Goal: Communication & Community: Answer question/provide support

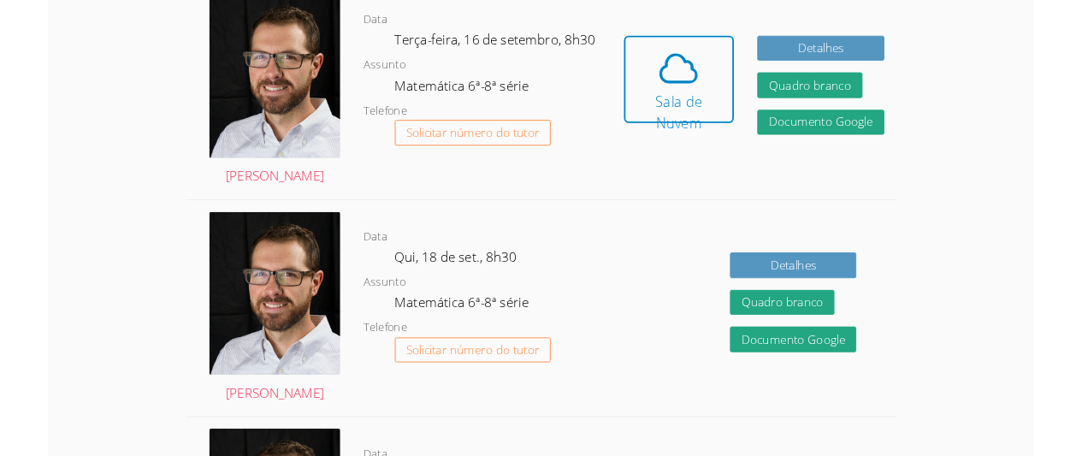
scroll to position [515, 0]
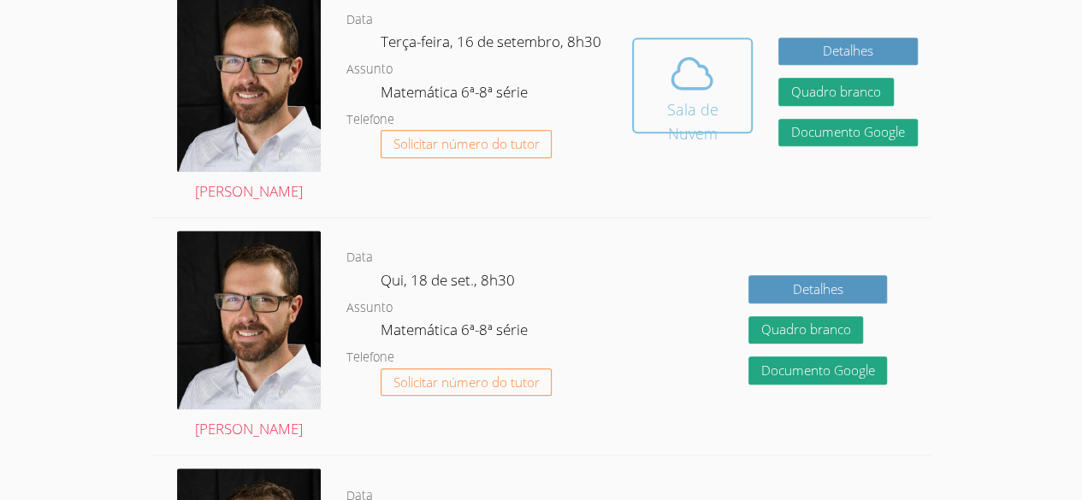
click at [737, 98] on font "Sala de Nuvem" at bounding box center [693, 122] width 98 height 48
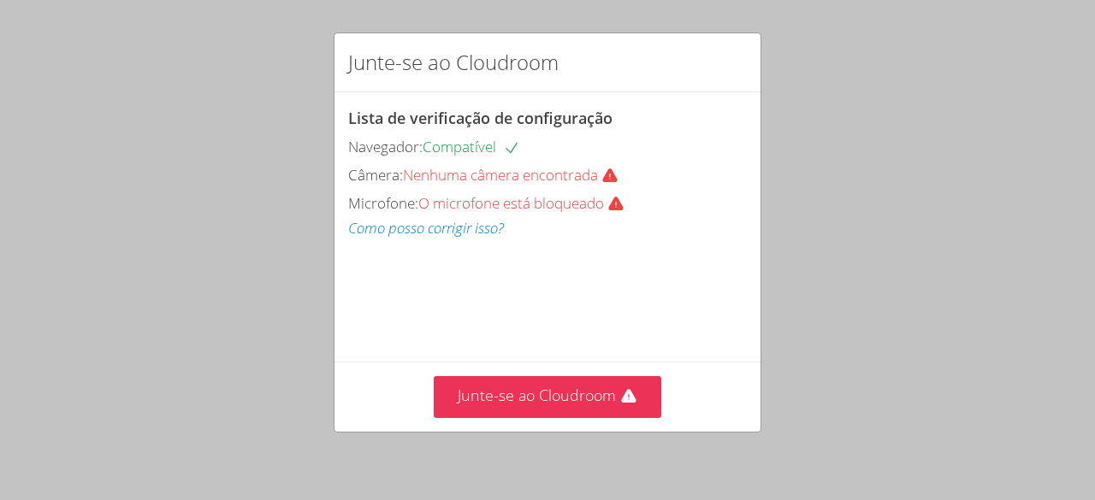
click at [556, 169] on font "Nenhuma câmera encontrada" at bounding box center [500, 175] width 195 height 20
click at [571, 185] on div "Câmera: Nenhuma câmera encontrada" at bounding box center [547, 175] width 399 height 25
click at [585, 210] on font "O microfone está bloqueado" at bounding box center [511, 203] width 186 height 20
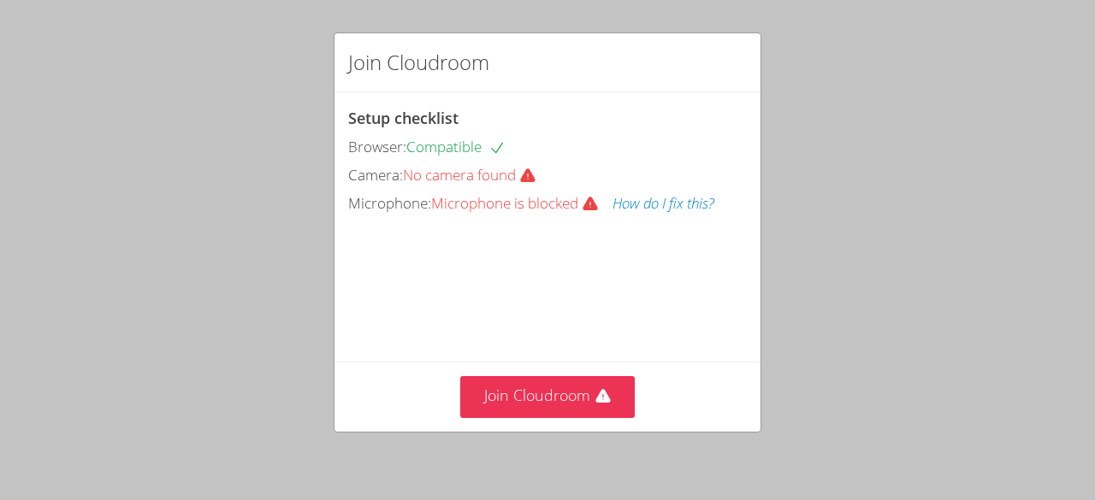
click at [898, 185] on div "Join Cloudroom Setup checklist Browser: Compatible Camera: No camera found Micr…" at bounding box center [547, 250] width 1095 height 500
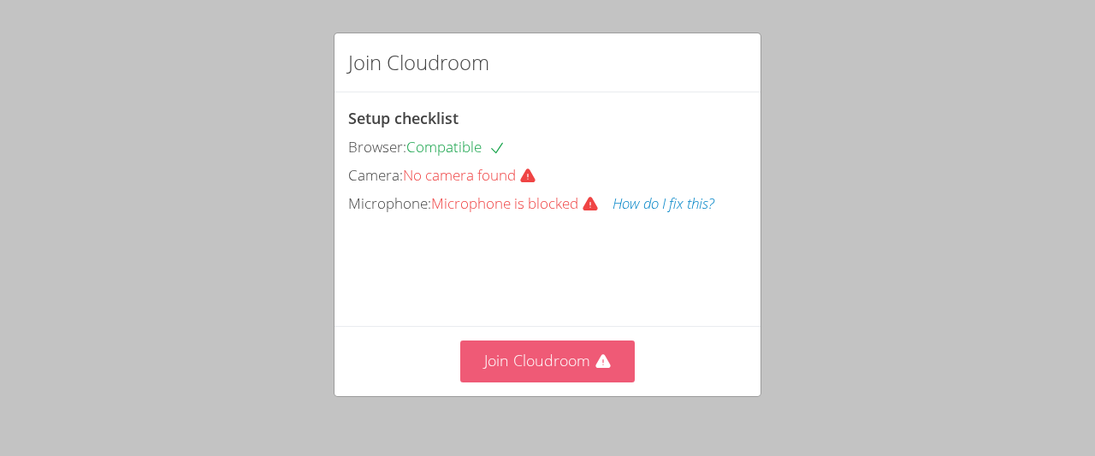
click at [536, 369] on button "Join Cloudroom" at bounding box center [547, 361] width 175 height 42
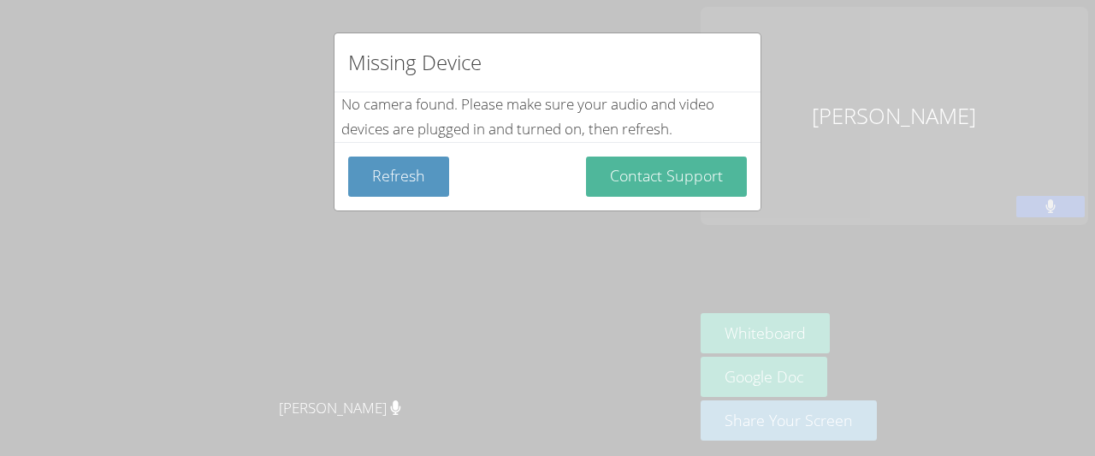
click at [620, 187] on button "Contact Support" at bounding box center [666, 177] width 161 height 40
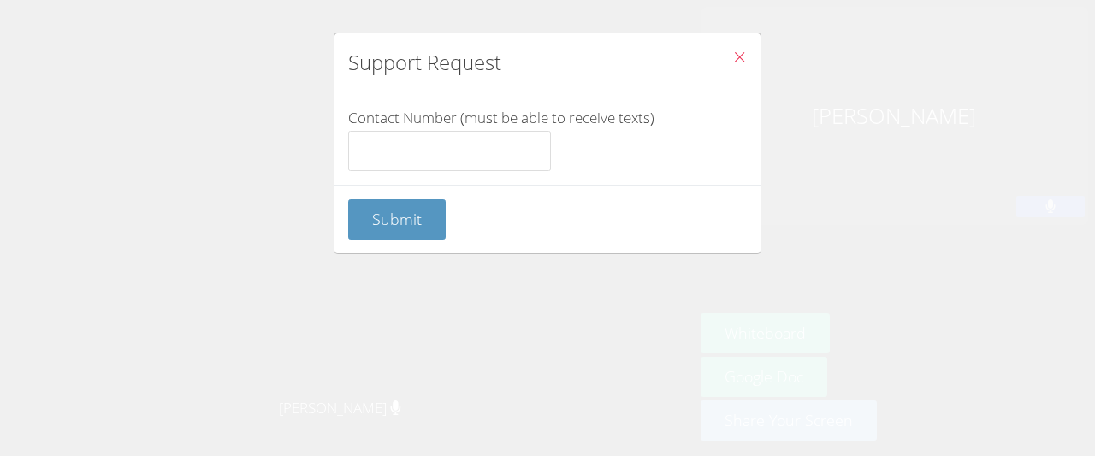
click at [721, 68] on button "Close" at bounding box center [739, 59] width 42 height 52
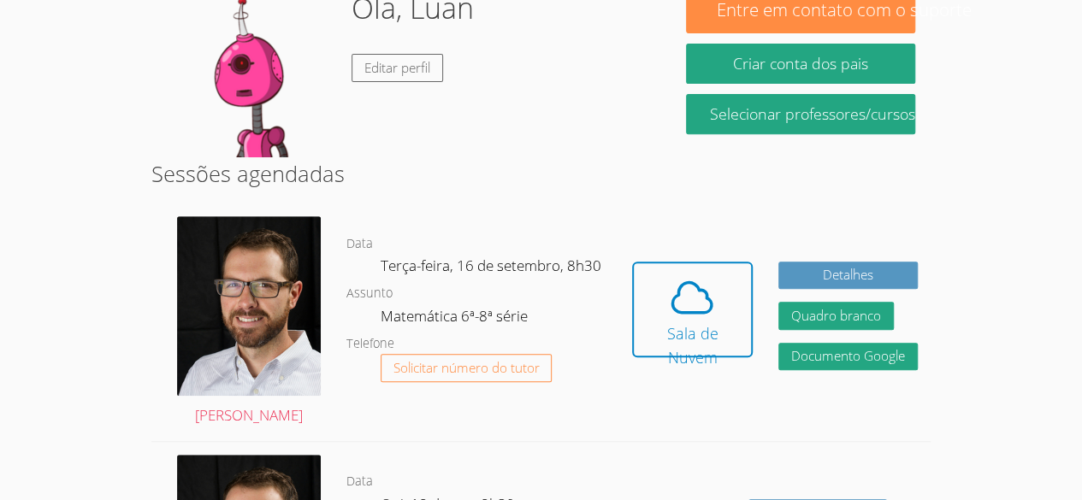
scroll to position [293, 0]
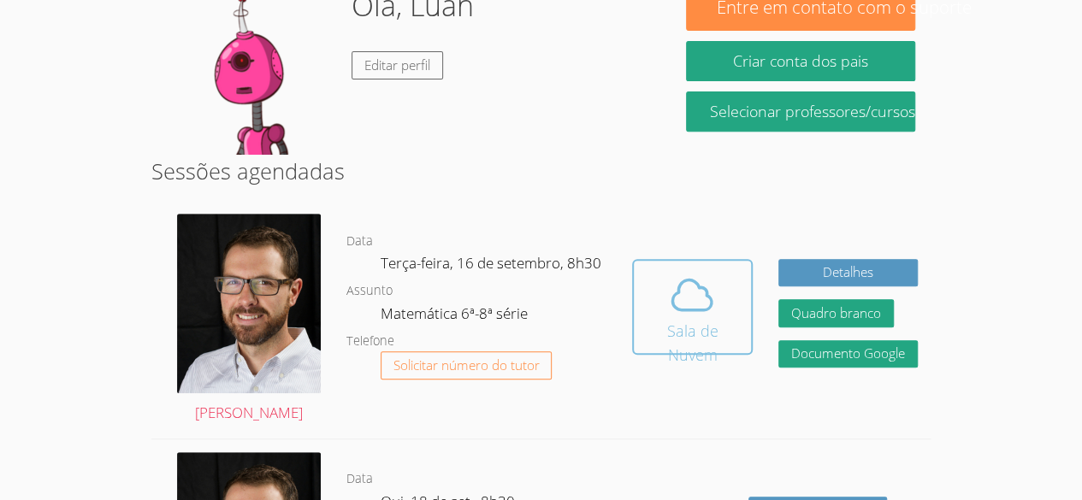
click at [708, 329] on font "Sala de Nuvem" at bounding box center [691, 343] width 51 height 44
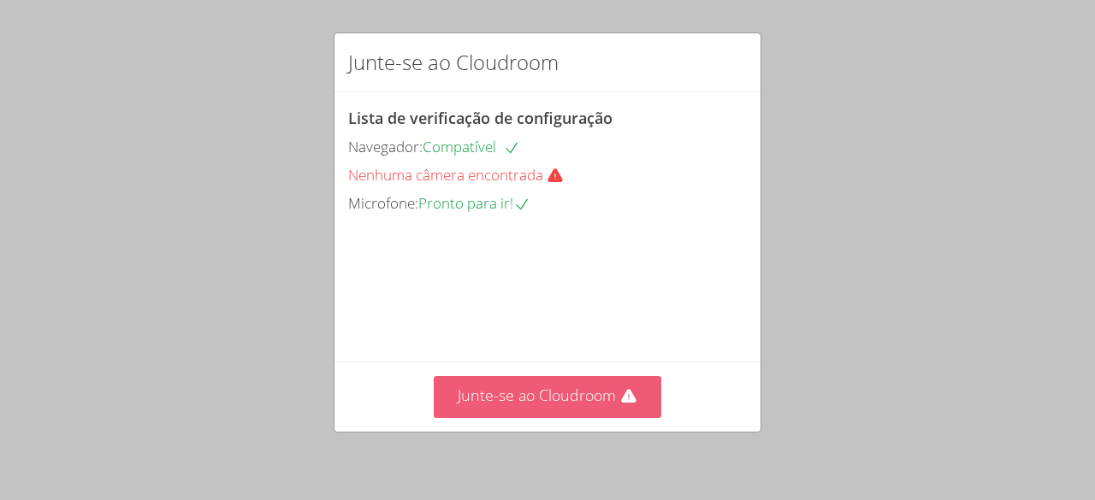
click at [544, 402] on font "Junte-se ao Cloudroom" at bounding box center [537, 395] width 158 height 21
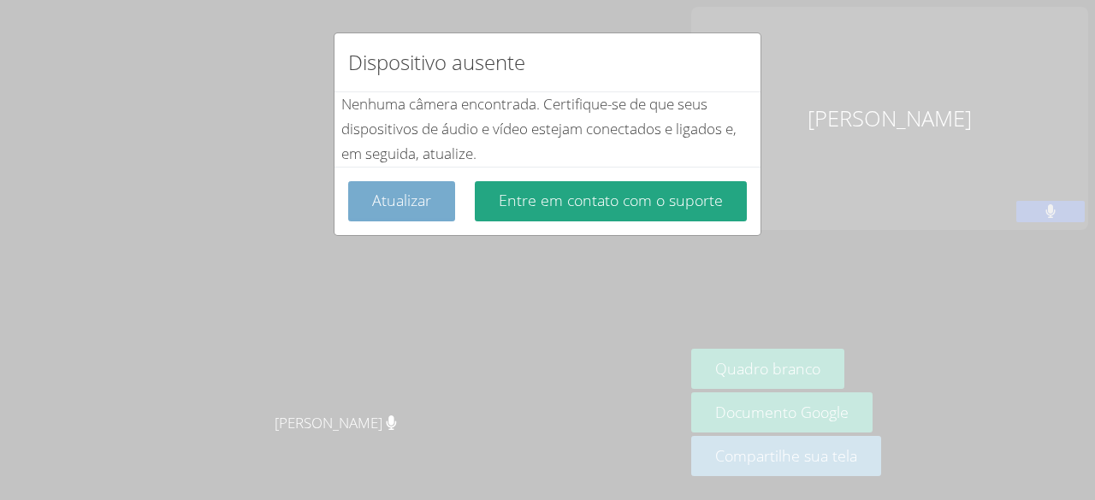
click at [417, 193] on font "Atualizar" at bounding box center [401, 200] width 59 height 21
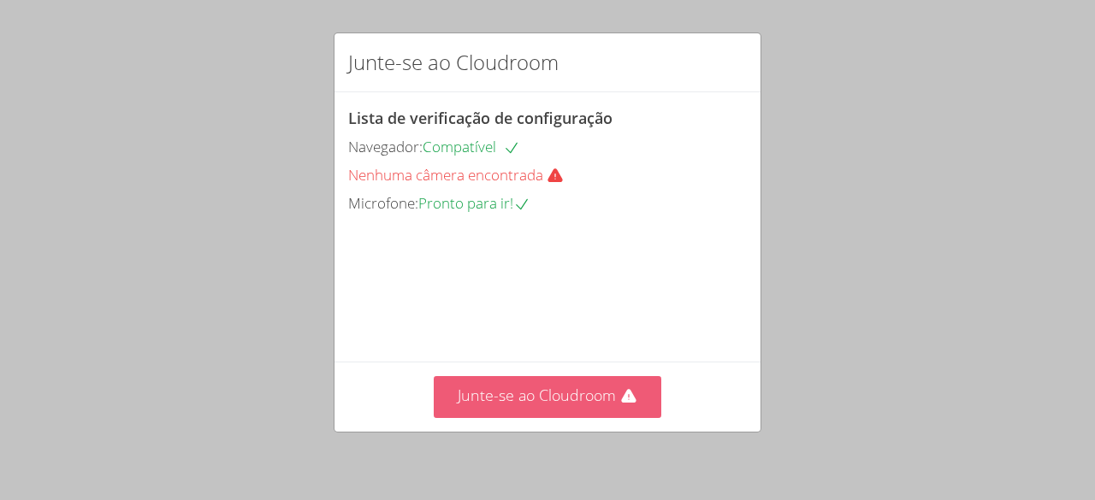
click at [578, 398] on font "Junte-se ao Cloudroom" at bounding box center [537, 395] width 158 height 21
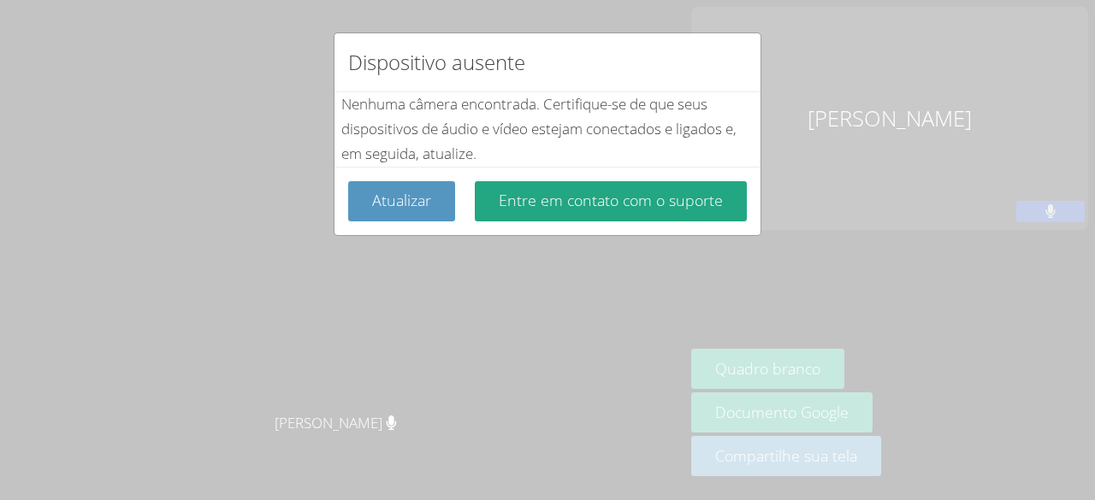
click at [927, 383] on div "Dispositivo ausente Nenhuma câmera encontrada . Certifique-se de que seus dispo…" at bounding box center [547, 250] width 1095 height 500
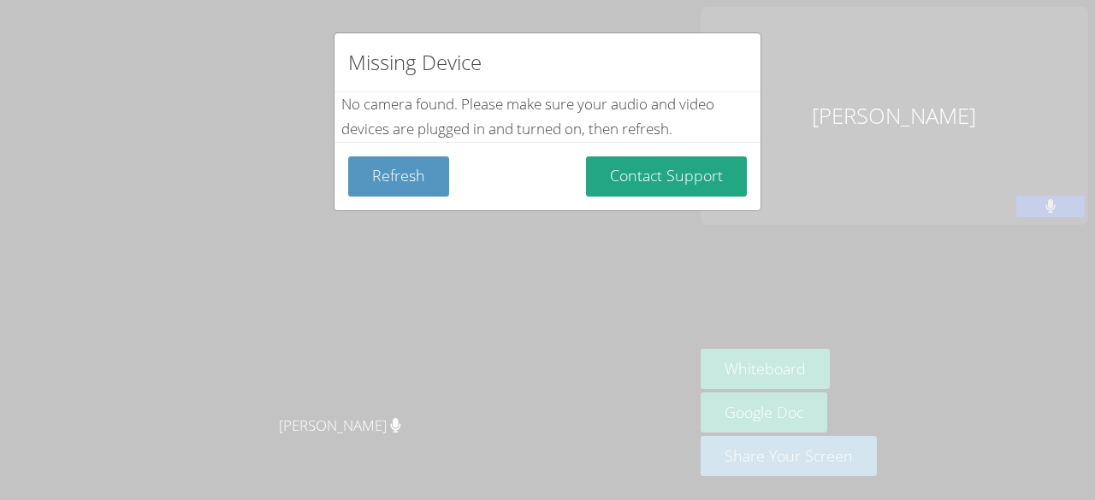
drag, startPoint x: 970, startPoint y: 479, endPoint x: 600, endPoint y: 261, distance: 429.1
click at [600, 261] on div "Missing Device No camera found . Please make sure your audio and video devices …" at bounding box center [547, 250] width 1095 height 500
click at [925, 379] on div "Missing Device No camera found . Please make sure your audio and video devices …" at bounding box center [547, 250] width 1095 height 500
click at [958, 386] on div "Missing Device No camera found . Please make sure your audio and video devices …" at bounding box center [547, 250] width 1095 height 500
click at [959, 481] on div "Missing Device No camera found . Please make sure your audio and video devices …" at bounding box center [547, 250] width 1095 height 500
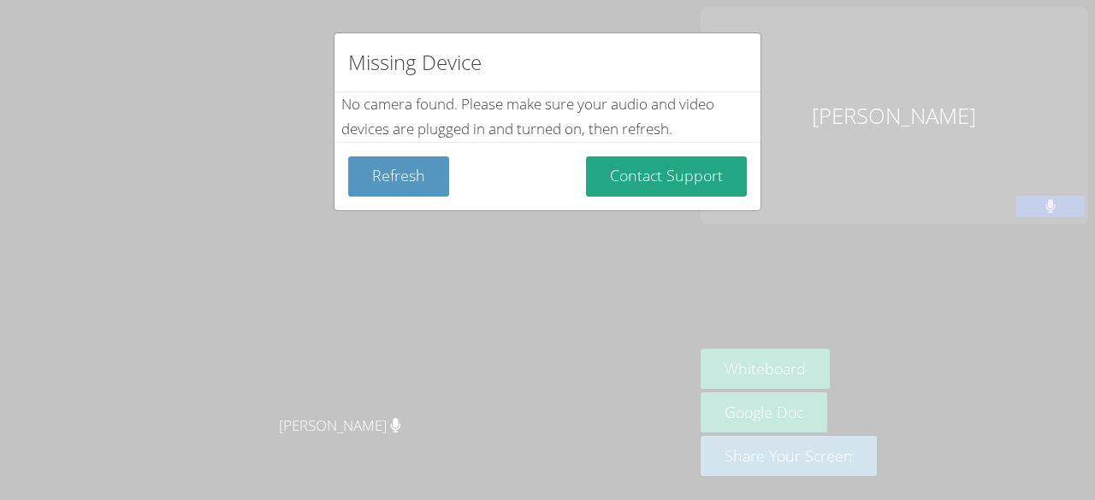
click at [962, 426] on div "Missing Device No camera found . Please make sure your audio and video devices …" at bounding box center [547, 250] width 1095 height 500
click at [419, 182] on button "Refresh" at bounding box center [398, 177] width 101 height 40
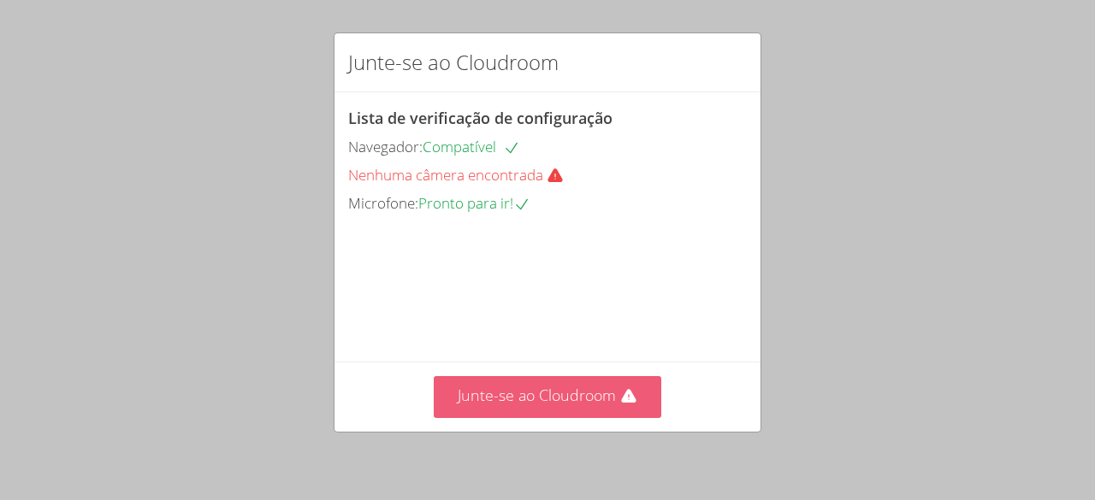
click at [587, 396] on font "Junte-se ao Cloudroom" at bounding box center [537, 395] width 158 height 21
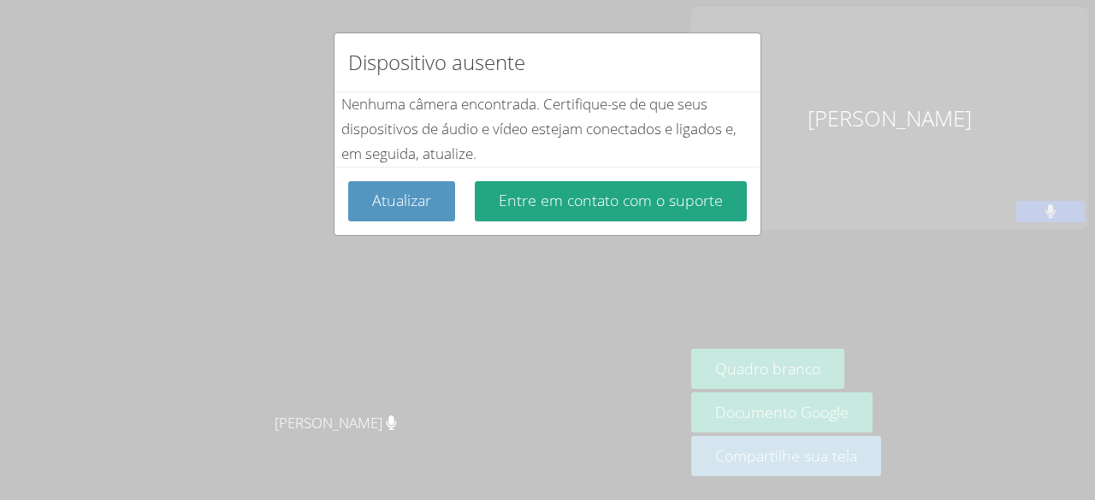
click at [774, 412] on div "Dispositivo ausente Nenhuma câmera encontrada . Certifique-se de que seus dispo…" at bounding box center [547, 250] width 1095 height 500
drag, startPoint x: 919, startPoint y: 426, endPoint x: 965, endPoint y: 426, distance: 45.3
click at [965, 426] on div "Dispositivo ausente Nenhuma câmera encontrada . Certifique-se de que seus dispo…" at bounding box center [547, 250] width 1095 height 500
click at [1043, 427] on div "Dispositivo ausente Nenhuma câmera encontrada . Certifique-se de que seus dispo…" at bounding box center [547, 250] width 1095 height 500
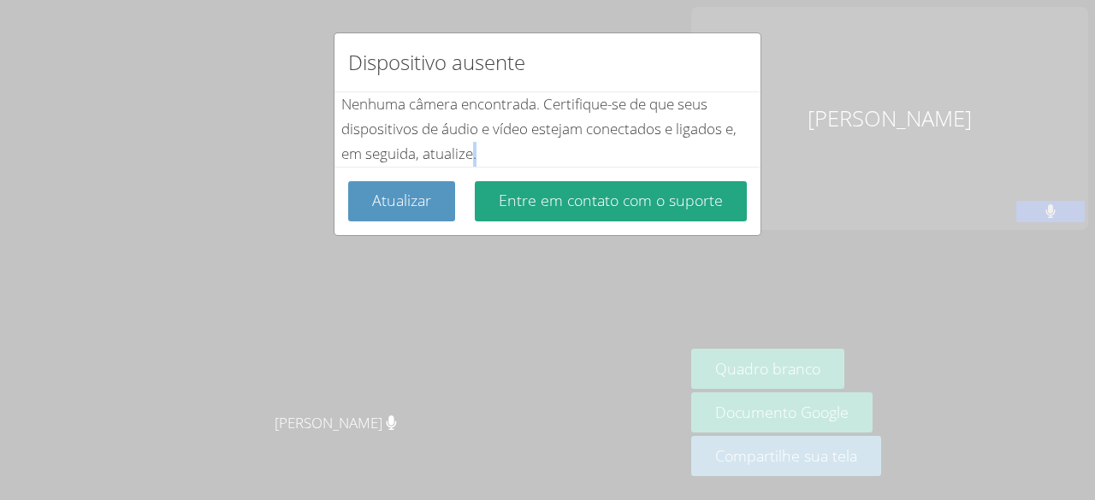
click at [1043, 427] on div "Dispositivo ausente Nenhuma câmera encontrada . Certifique-se de que seus dispo…" at bounding box center [547, 250] width 1095 height 500
click at [404, 211] on button "Atualizar" at bounding box center [401, 201] width 107 height 40
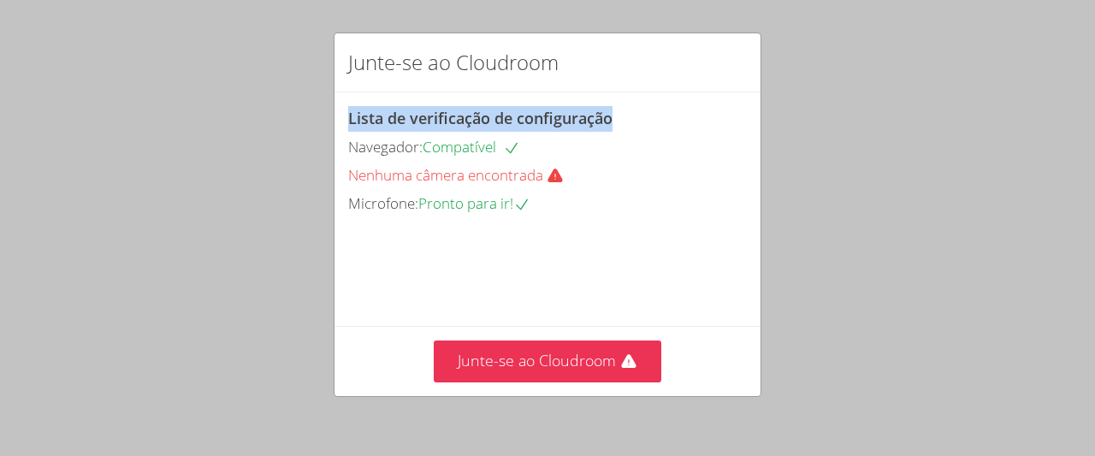
drag, startPoint x: 837, startPoint y: 128, endPoint x: 837, endPoint y: 84, distance: 44.5
click at [837, 84] on div "Junte-se ao Cloudroom Lista de verificação de configuração Navegador: Compatíve…" at bounding box center [547, 228] width 1095 height 456
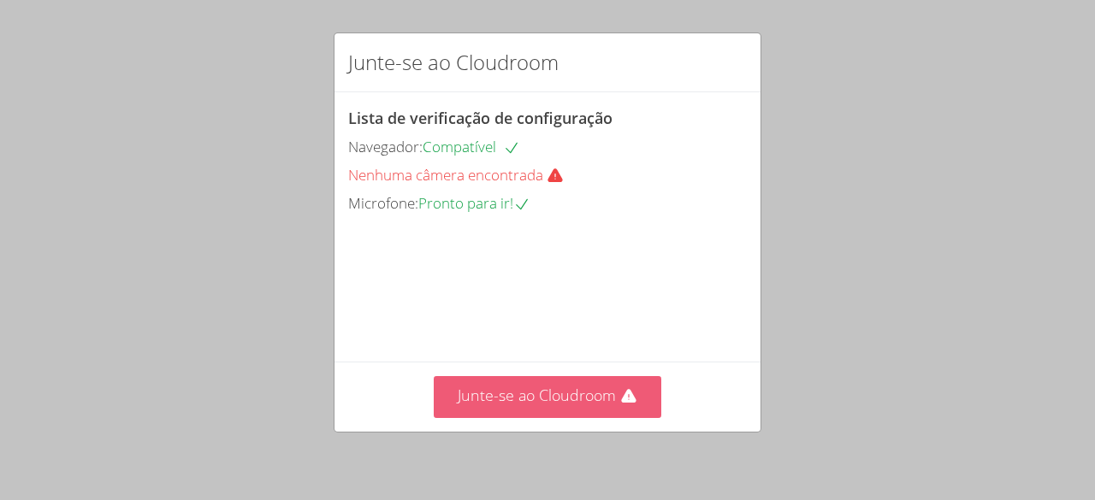
click at [501, 405] on font "Junte-se ao Cloudroom" at bounding box center [537, 395] width 158 height 21
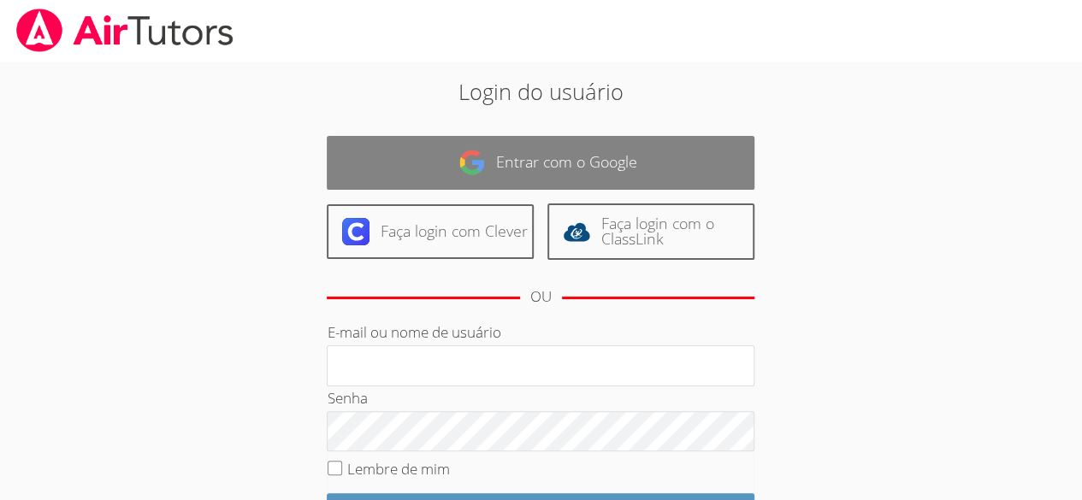
click at [578, 149] on link "Entrar com o Google" at bounding box center [541, 163] width 428 height 54
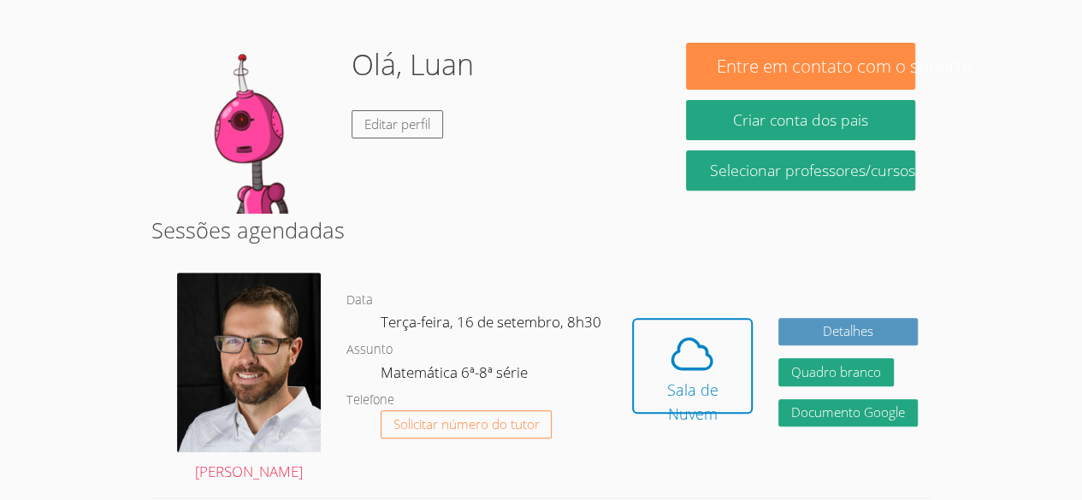
scroll to position [239, 0]
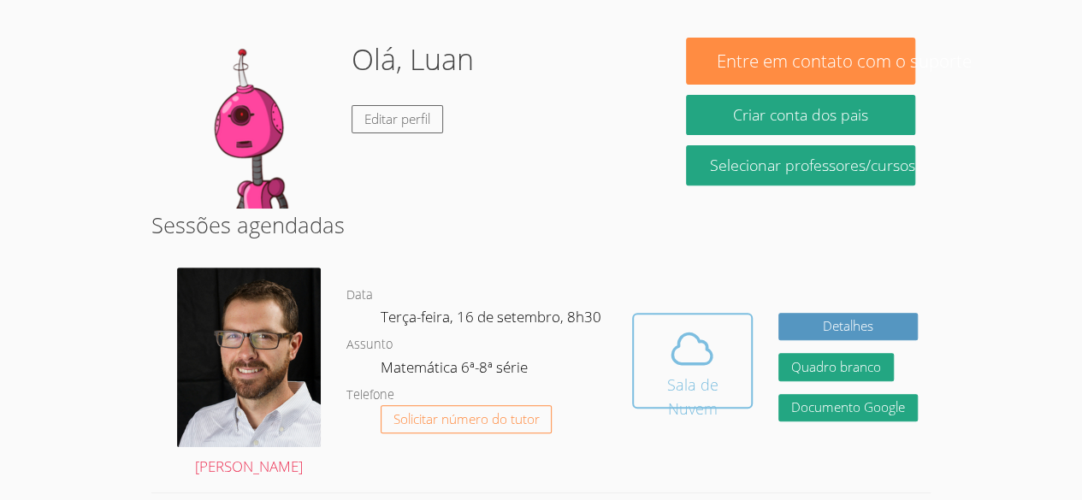
click at [701, 331] on icon at bounding box center [692, 349] width 48 height 48
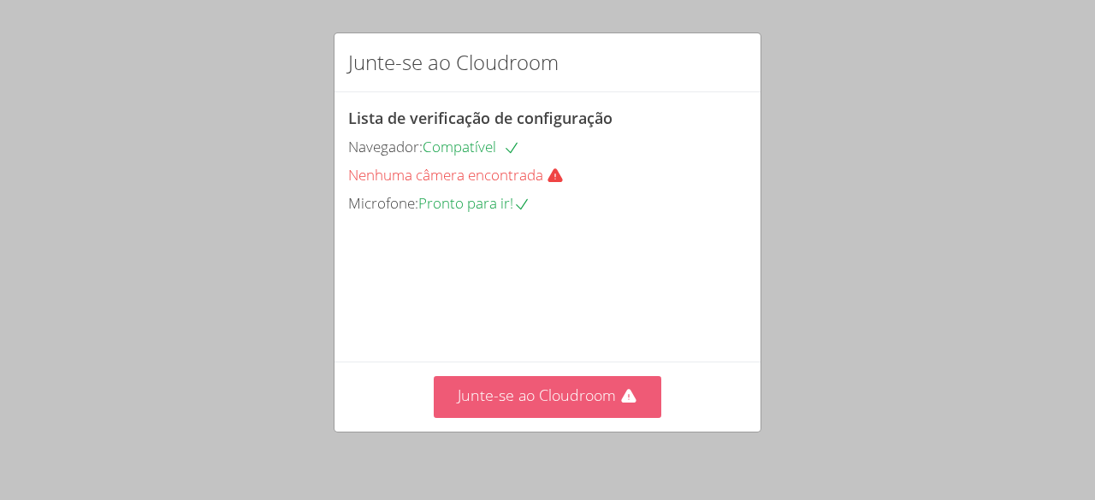
click at [604, 395] on font "Junte-se ao Cloudroom" at bounding box center [537, 395] width 158 height 21
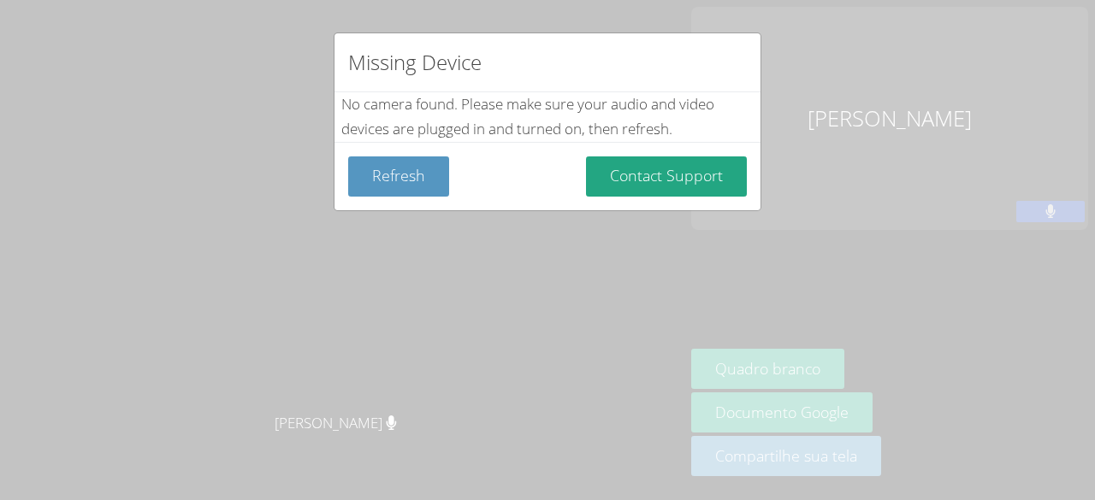
click at [721, 372] on div "Missing Device No camera found . Please make sure your audio and video devices …" at bounding box center [547, 250] width 1095 height 500
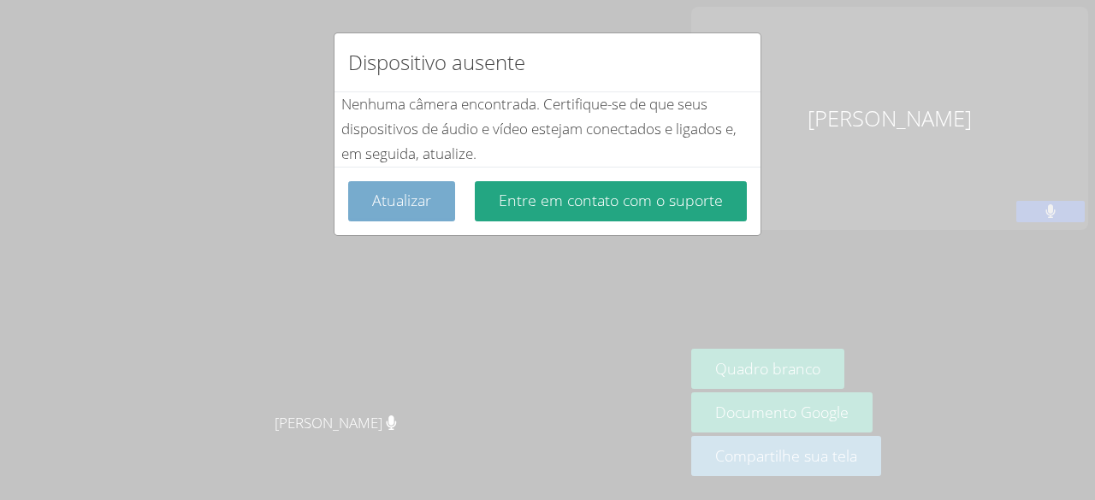
click at [412, 195] on font "Atualizar" at bounding box center [401, 200] width 59 height 21
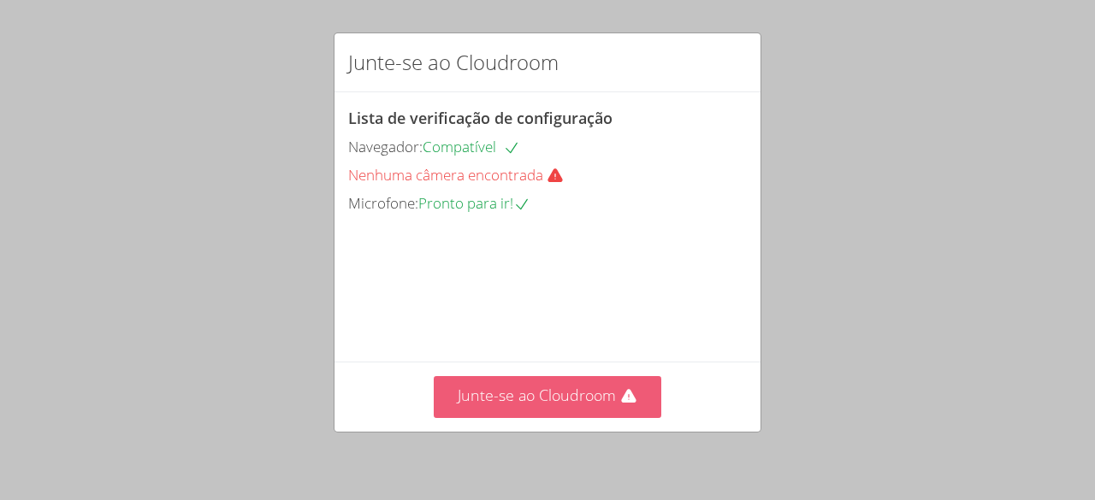
click at [612, 395] on button "Junte-se ao Cloudroom" at bounding box center [548, 397] width 228 height 42
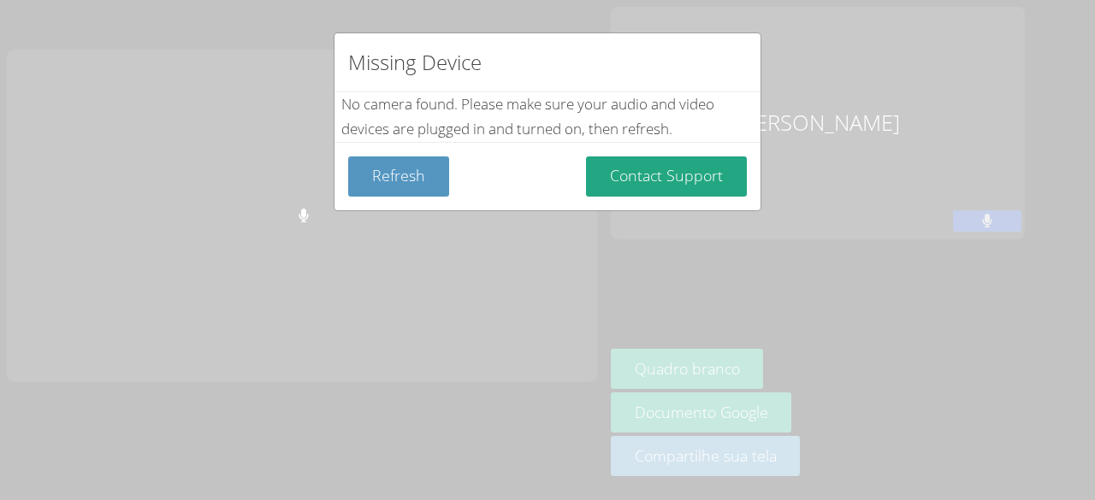
click at [707, 414] on div "Missing Device No camera found . Please make sure your audio and video devices …" at bounding box center [547, 250] width 1095 height 500
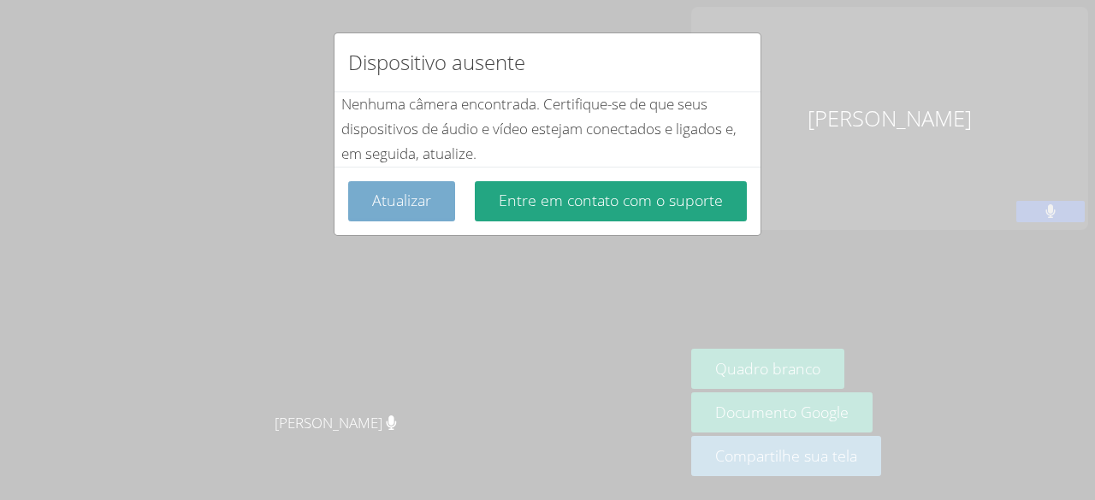
click at [437, 209] on button "Atualizar" at bounding box center [401, 201] width 107 height 40
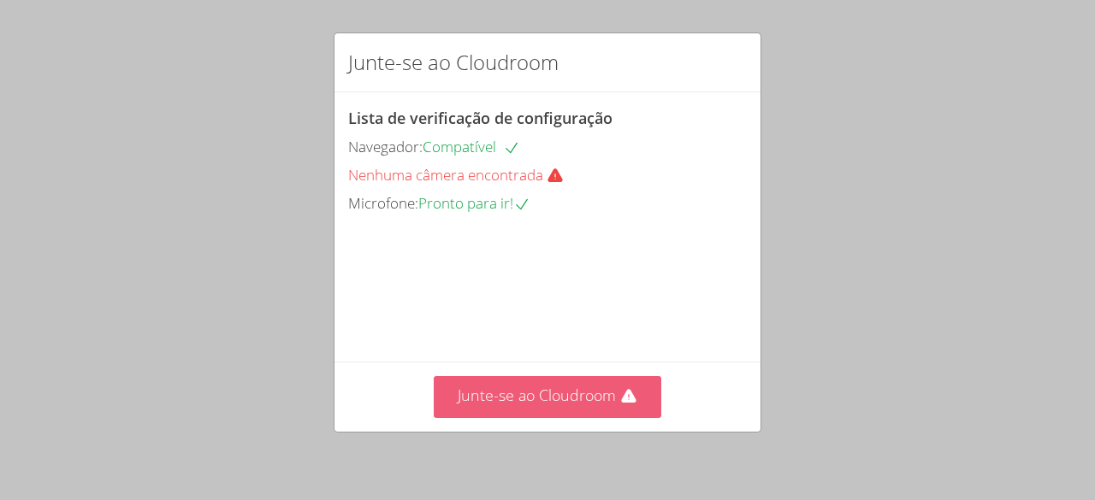
click at [582, 407] on button "Junte-se ao Cloudroom" at bounding box center [548, 397] width 228 height 42
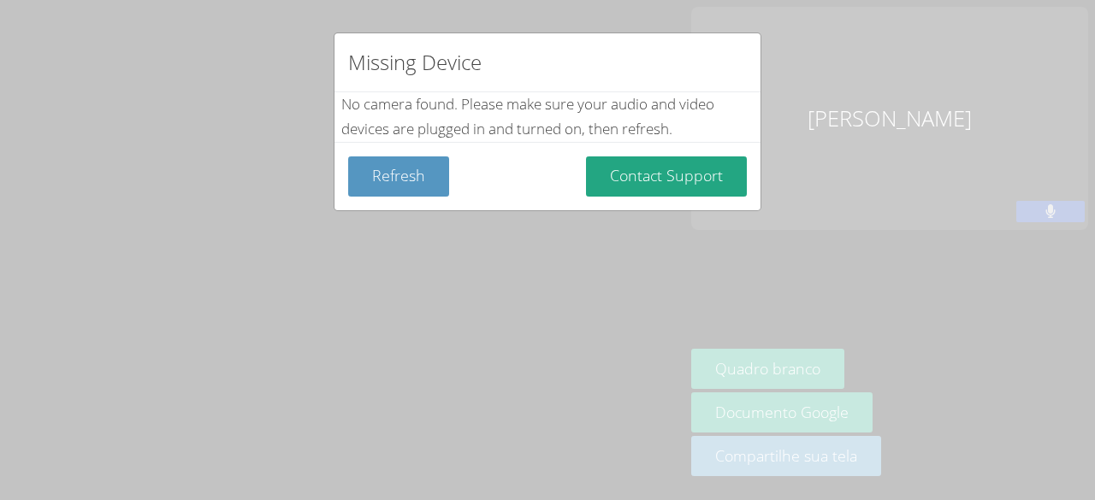
click at [700, 375] on div "Missing Device No camera found . Please make sure your audio and video devices …" at bounding box center [547, 250] width 1095 height 500
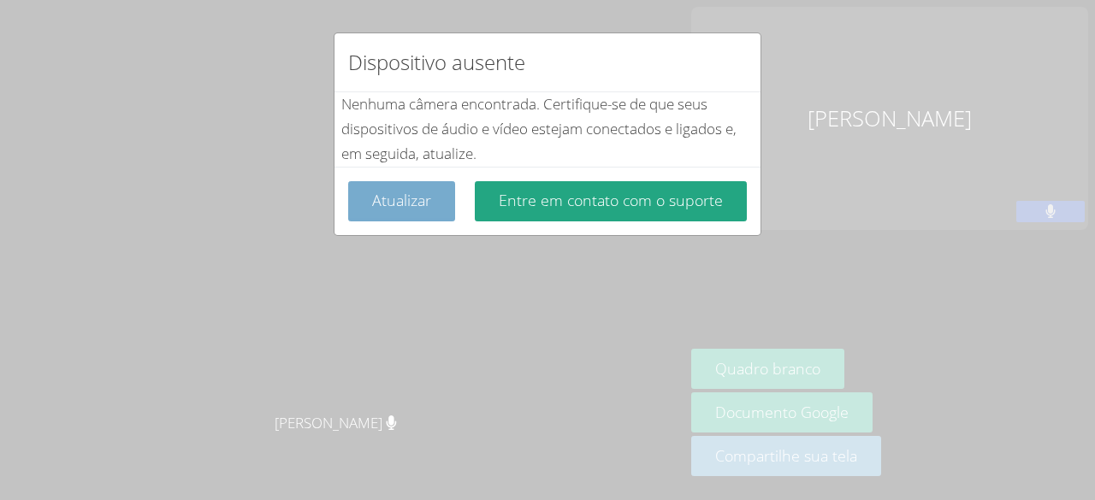
click at [424, 205] on font "Atualizar" at bounding box center [401, 200] width 59 height 21
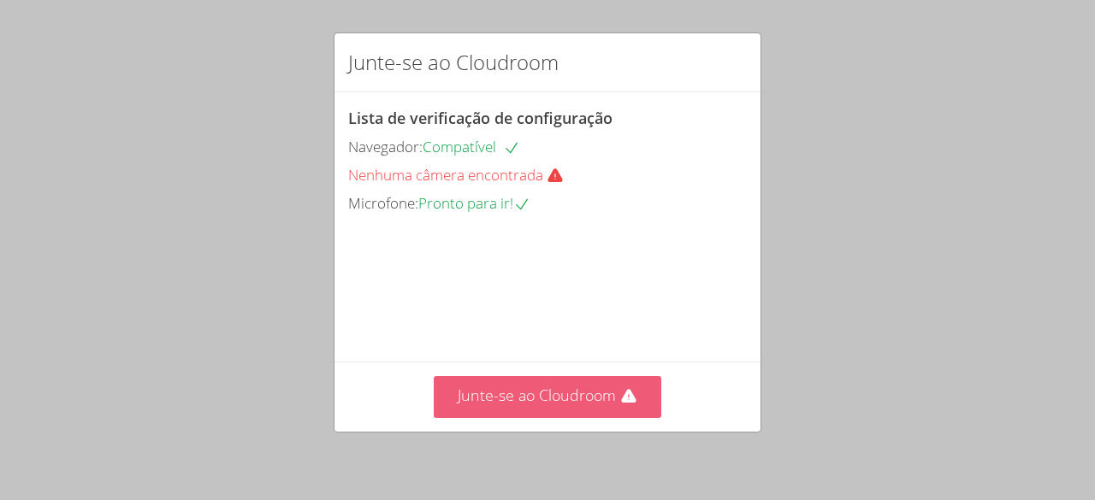
click at [570, 397] on font "Junte-se ao Cloudroom" at bounding box center [537, 395] width 158 height 21
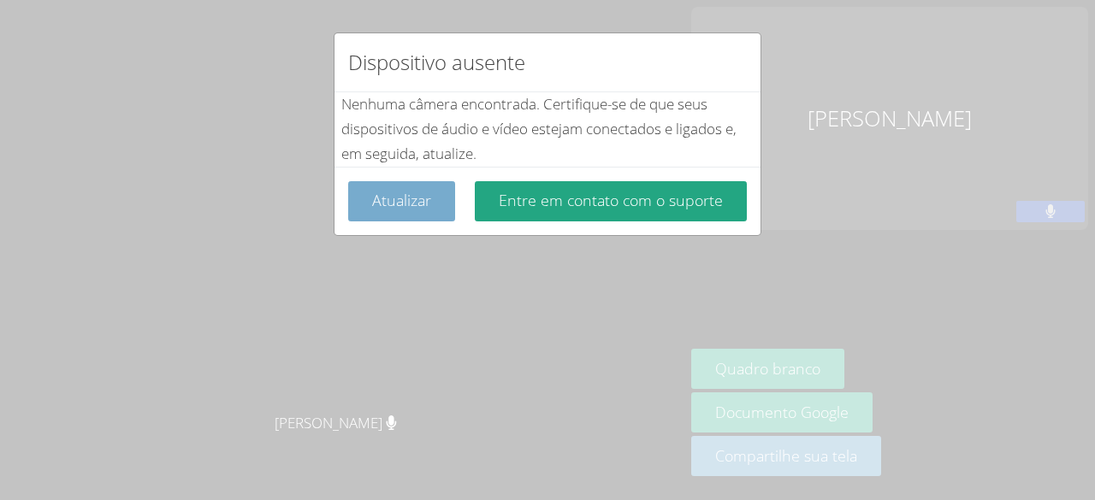
click at [440, 207] on button "Atualizar" at bounding box center [401, 201] width 107 height 40
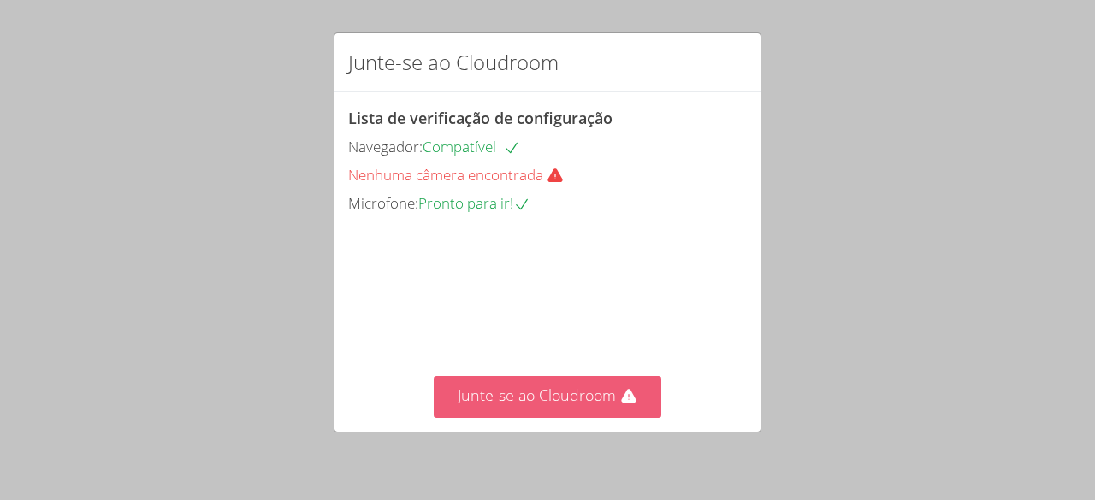
click at [589, 392] on font "Junte-se ao Cloudroom" at bounding box center [537, 395] width 158 height 21
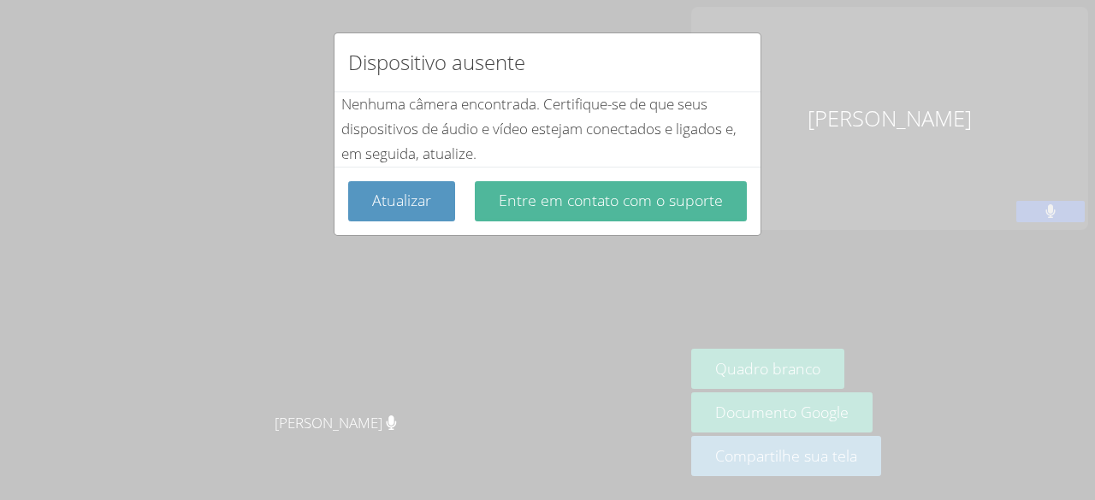
click at [540, 207] on font "Entre em contato com o suporte" at bounding box center [611, 200] width 224 height 21
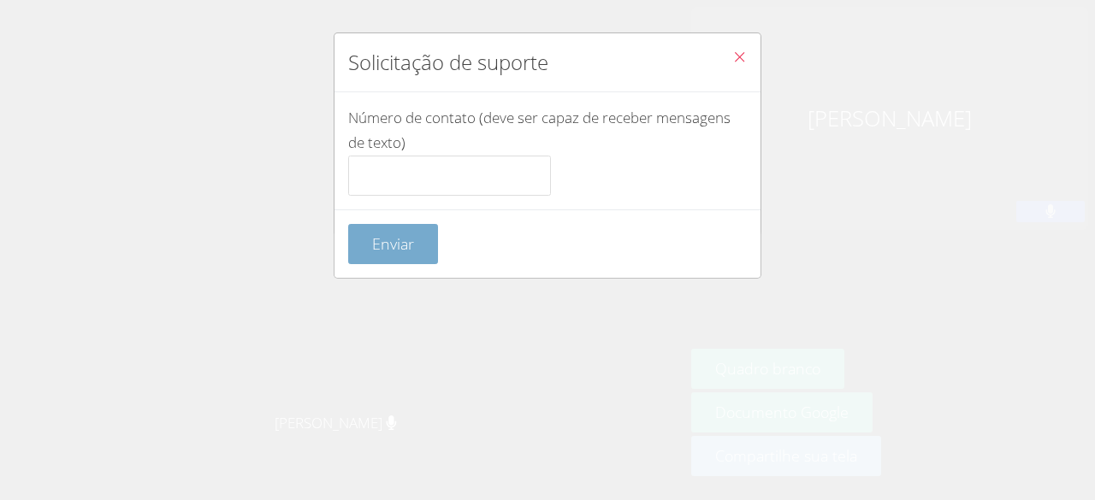
click at [407, 241] on font "Enviar" at bounding box center [393, 244] width 42 height 21
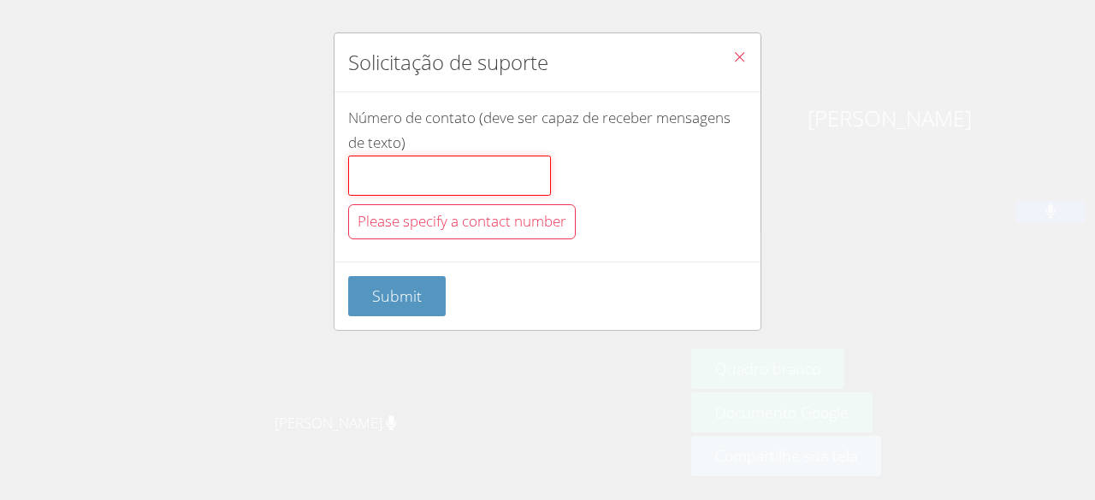
click at [503, 163] on input "Número de contato (deve ser capaz de receber mensagens de texto)" at bounding box center [449, 176] width 203 height 41
click at [732, 57] on icon "Fechar" at bounding box center [739, 57] width 15 height 15
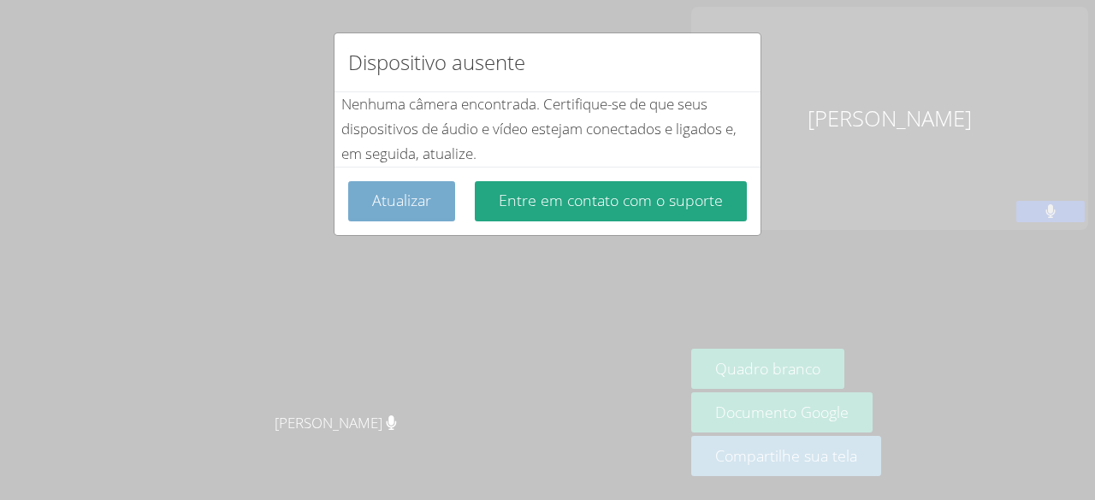
click at [411, 206] on font "Atualizar" at bounding box center [401, 200] width 59 height 21
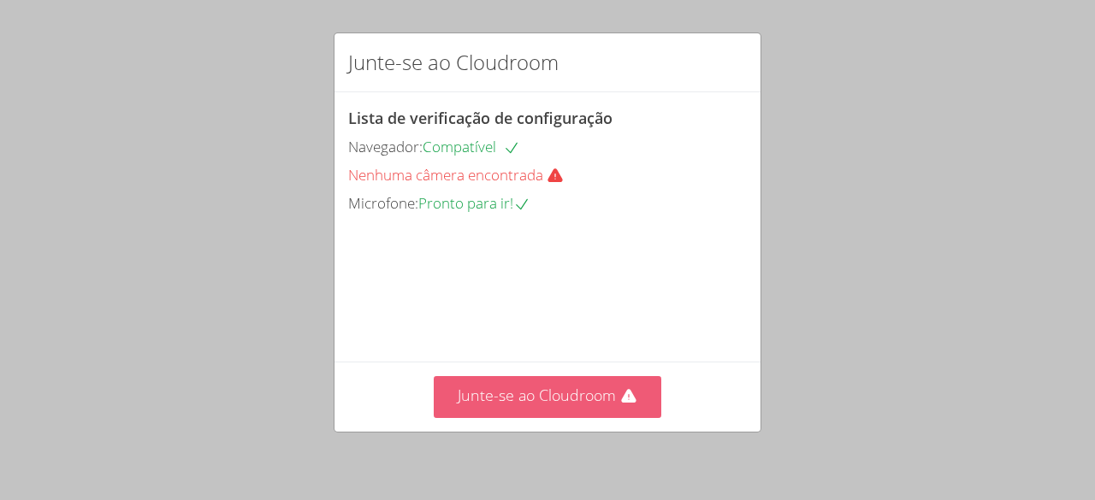
click at [595, 384] on button "Junte-se ao Cloudroom" at bounding box center [548, 397] width 228 height 42
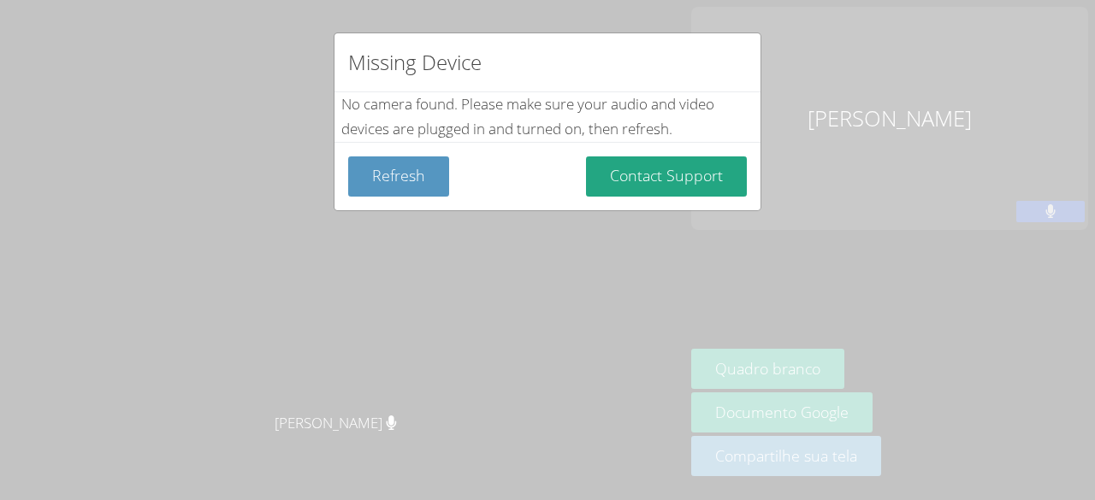
click at [732, 413] on div "Missing Device No camera found . Please make sure your audio and video devices …" at bounding box center [547, 250] width 1095 height 500
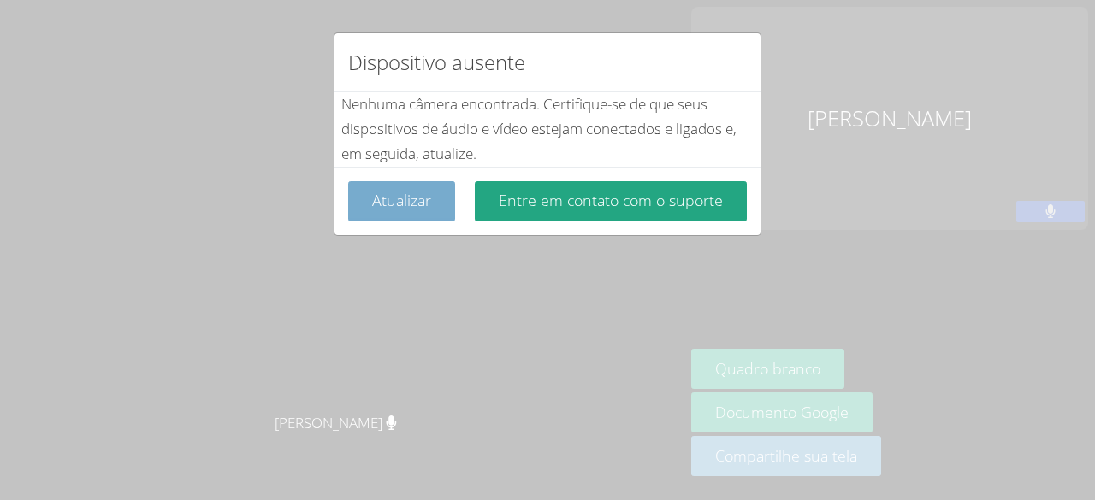
click at [409, 205] on font "Atualizar" at bounding box center [401, 200] width 59 height 21
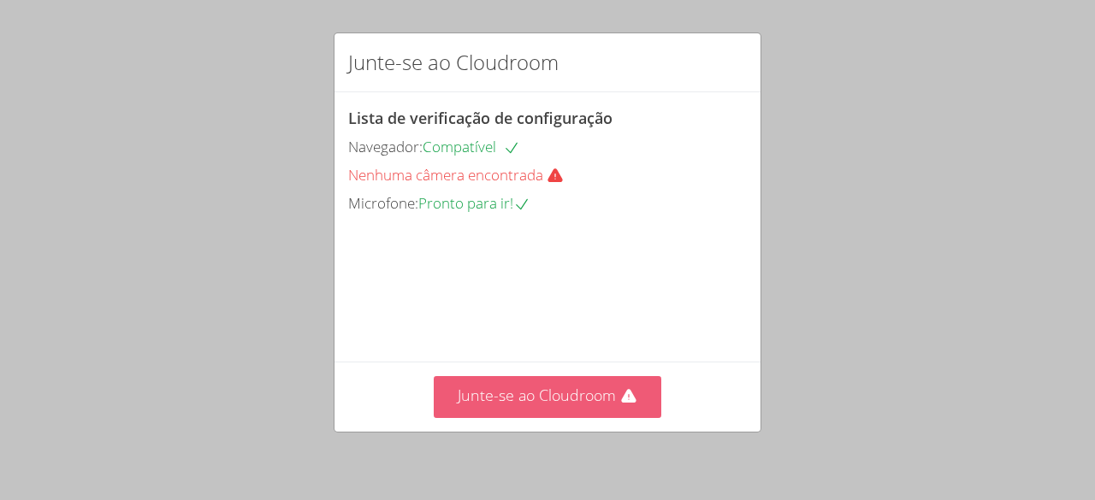
click at [576, 393] on font "Junte-se ao Cloudroom" at bounding box center [537, 395] width 158 height 21
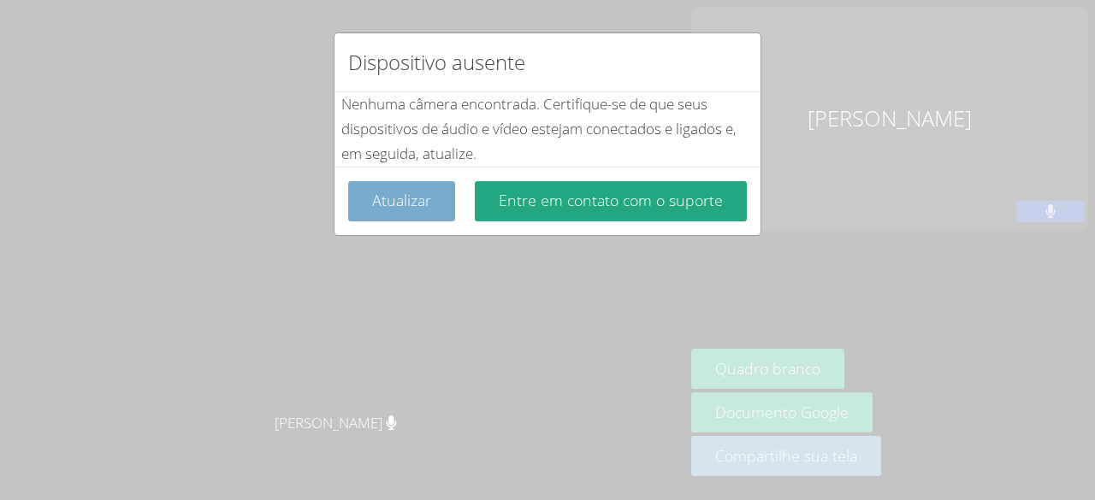
click at [406, 201] on font "Atualizar" at bounding box center [401, 200] width 59 height 21
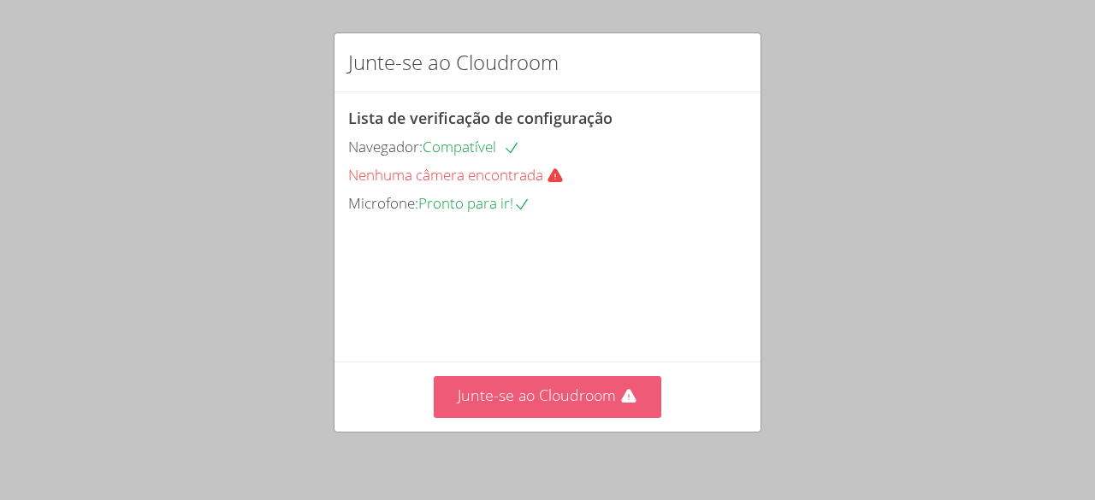
click at [572, 397] on font "Junte-se ao Cloudroom" at bounding box center [537, 395] width 158 height 21
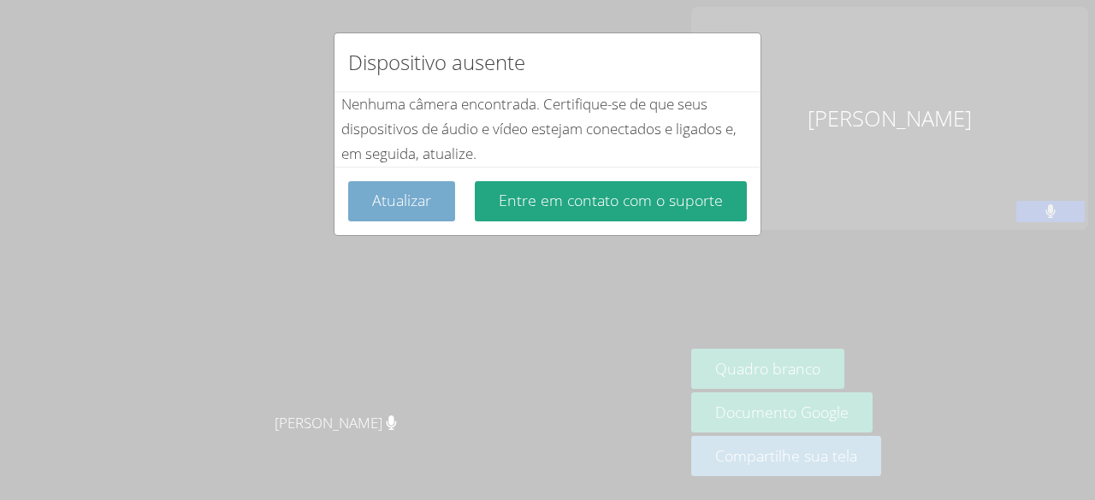
click at [426, 202] on font "Atualizar" at bounding box center [401, 200] width 59 height 21
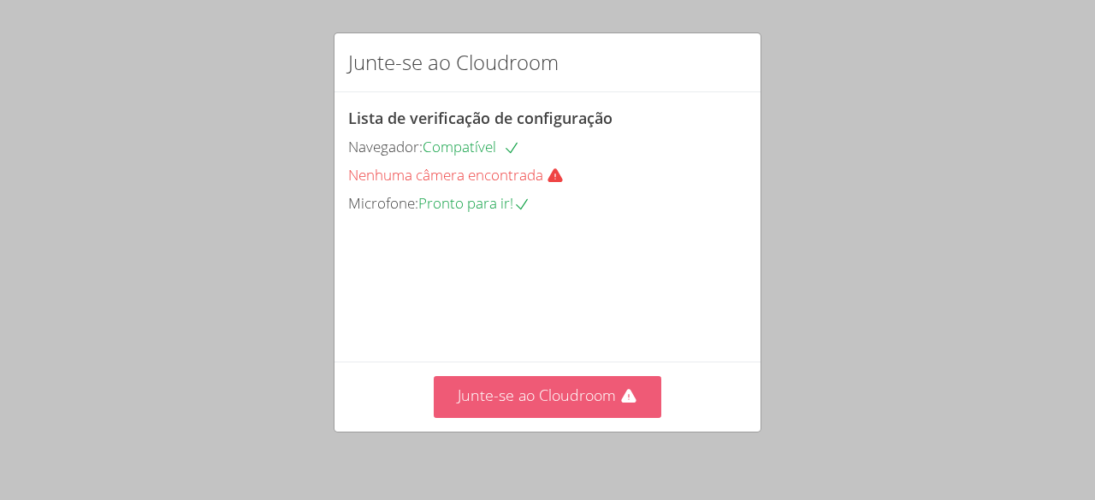
click at [508, 412] on button "Junte-se ao Cloudroom" at bounding box center [548, 397] width 228 height 42
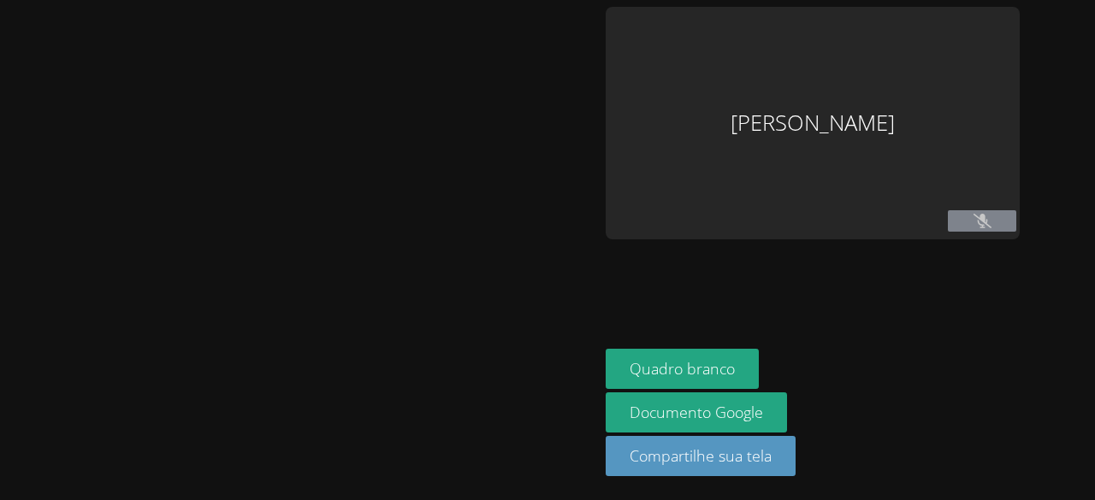
click at [779, 346] on aside "[PERSON_NAME] Quadro branco Documento Google Compartilhe sua tela" at bounding box center [813, 250] width 428 height 500
click at [773, 379] on div "Quadro branco Documento Google Compartilhe sua tela" at bounding box center [813, 419] width 414 height 141
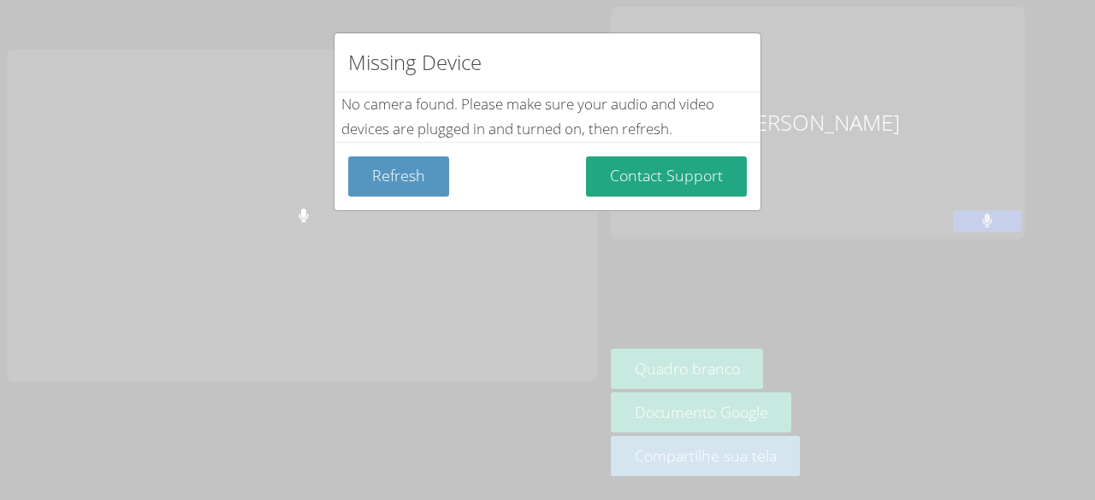
click at [693, 375] on div "Missing Device No camera found . Please make sure your audio and video devices …" at bounding box center [547, 250] width 1095 height 500
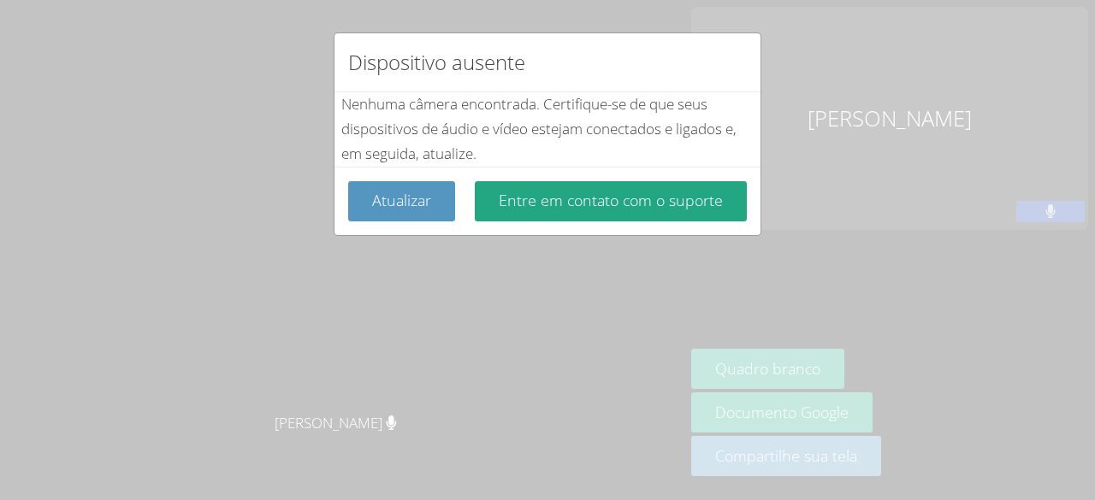
click at [691, 366] on div "Dispositivo ausente Nenhuma câmera encontrada . Certifique-se de que seus dispo…" at bounding box center [547, 250] width 1095 height 500
click at [425, 207] on font "Atualizar" at bounding box center [401, 200] width 59 height 21
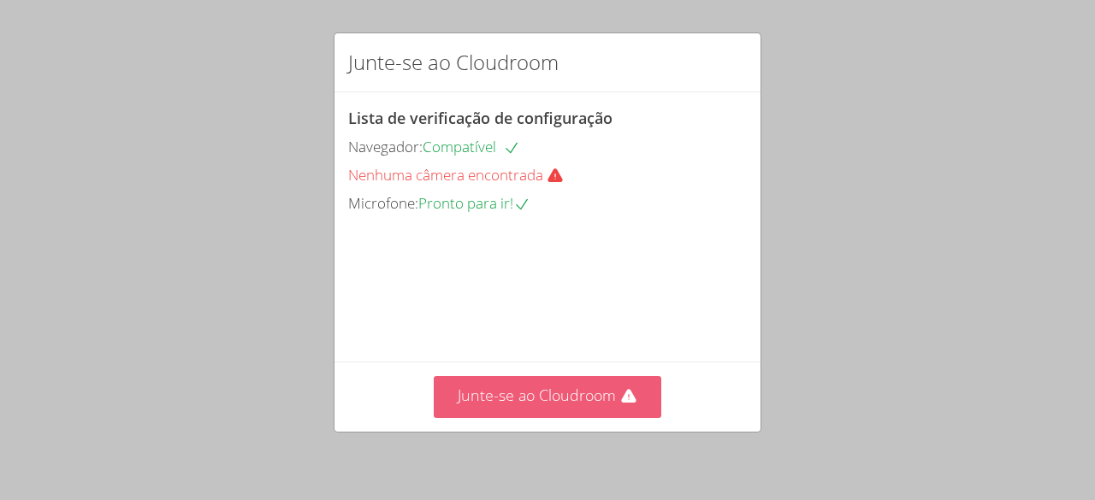
click at [529, 398] on font "Junte-se ao Cloudroom" at bounding box center [537, 395] width 158 height 21
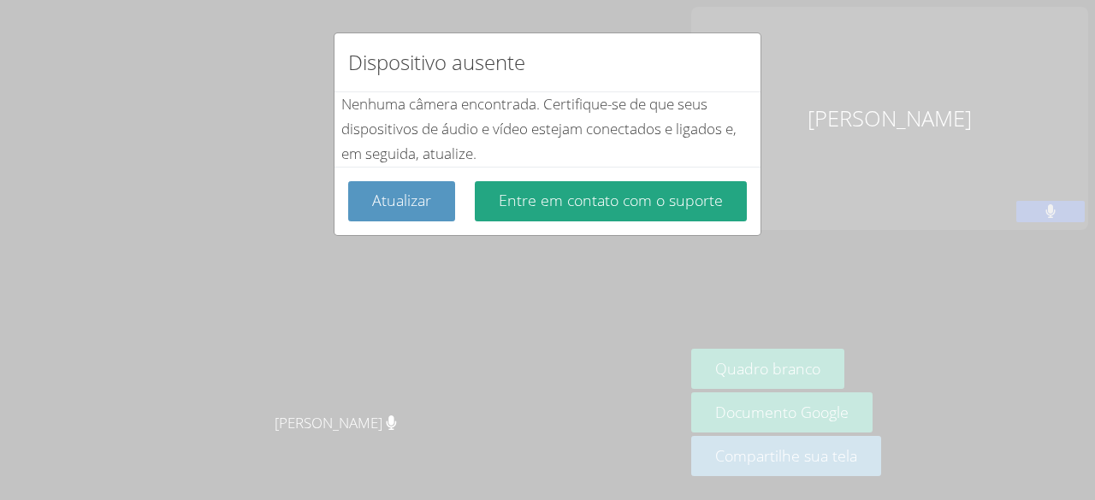
click at [750, 379] on div "Dispositivo ausente Nenhuma câmera encontrada . Certifique-se de que seus dispo…" at bounding box center [547, 250] width 1095 height 500
click at [721, 345] on div "Dispositivo ausente Nenhuma câmera encontrada . Certifique-se de que seus dispo…" at bounding box center [547, 250] width 1095 height 500
click at [406, 209] on font "Atualizar" at bounding box center [401, 200] width 59 height 21
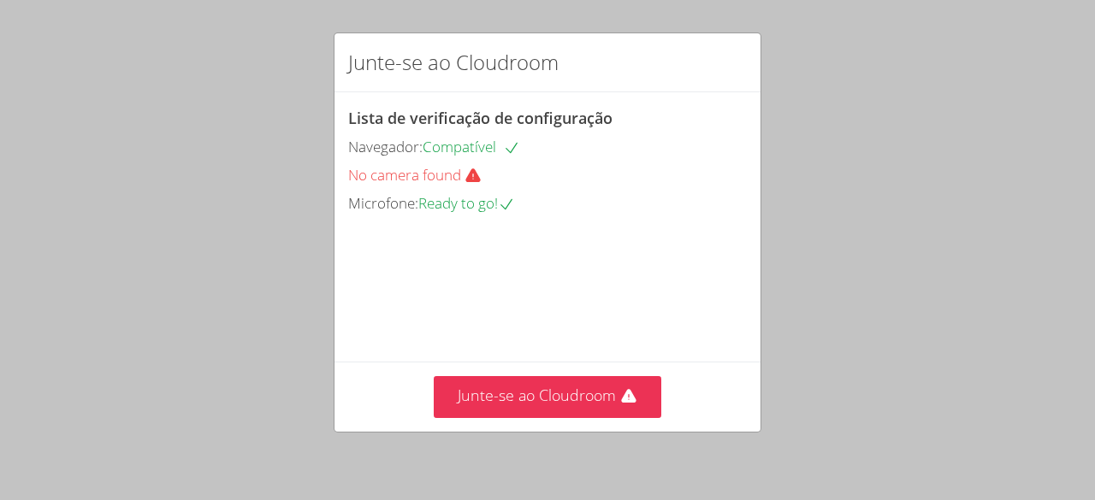
click at [761, 372] on div "Junte-se ao Cloudroom Lista de verificação de configuração Navegador: Compatíve…" at bounding box center [547, 250] width 1095 height 500
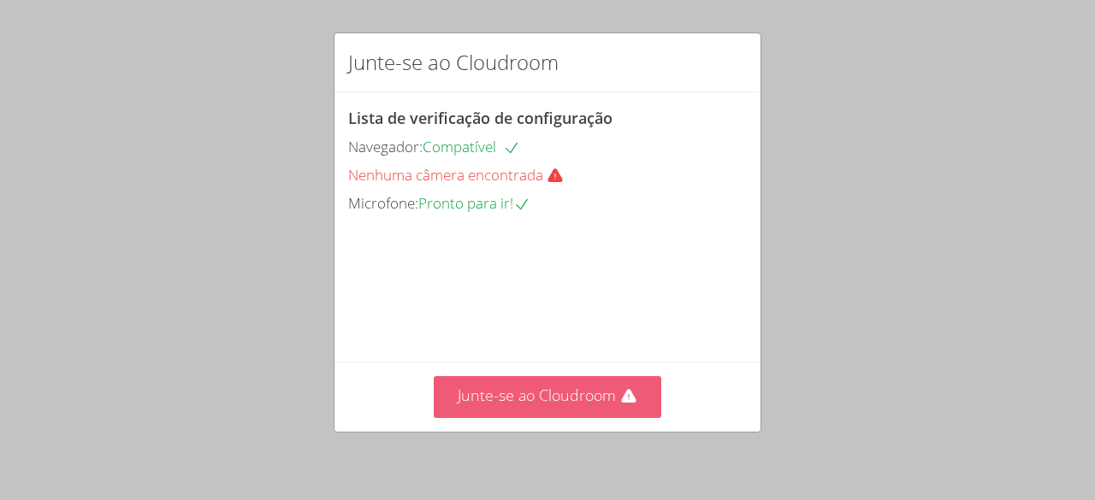
click at [514, 392] on font "Junte-se ao Cloudroom" at bounding box center [537, 395] width 158 height 21
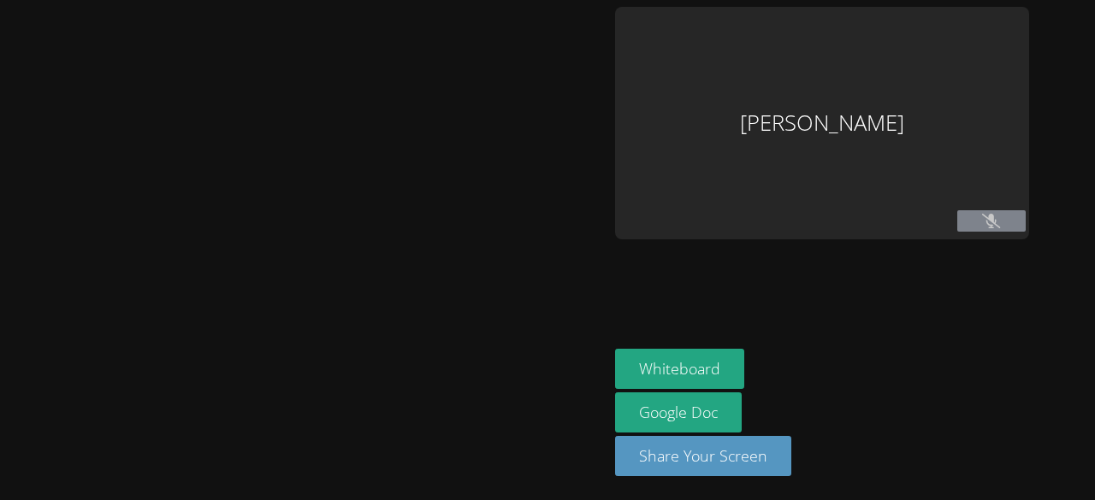
click at [792, 378] on div "Whiteboard Google Doc Share Your Screen" at bounding box center [822, 419] width 414 height 141
click at [784, 366] on div "Whiteboard Google Doc Share Your Screen" at bounding box center [822, 419] width 414 height 141
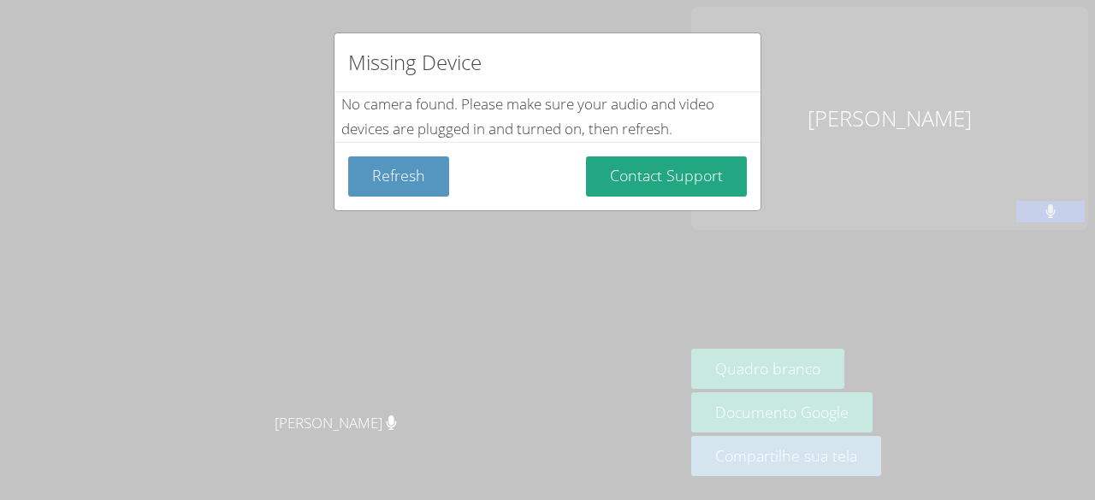
click at [718, 378] on div "Missing Device No camera found . Please make sure your audio and video devices …" at bounding box center [547, 250] width 1095 height 500
click at [711, 387] on div "Missing Device No camera found . Please make sure your audio and video devices …" at bounding box center [547, 250] width 1095 height 500
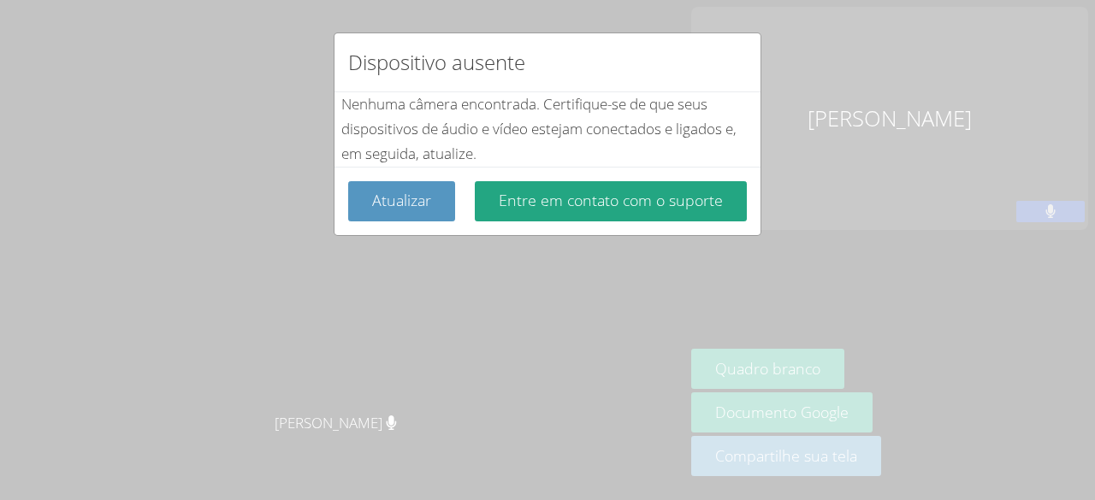
click at [707, 387] on div "Dispositivo ausente Nenhuma câmera encontrada . Certifique-se de que seus dispo…" at bounding box center [547, 250] width 1095 height 500
click at [390, 198] on font "Atualizar" at bounding box center [401, 200] width 59 height 21
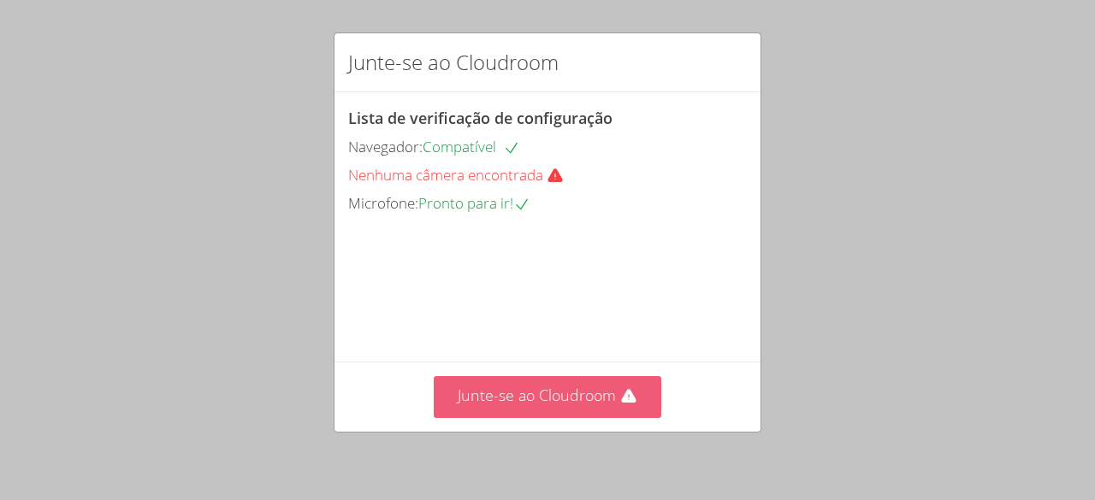
click at [465, 389] on font "Junte-se ao Cloudroom" at bounding box center [537, 395] width 158 height 21
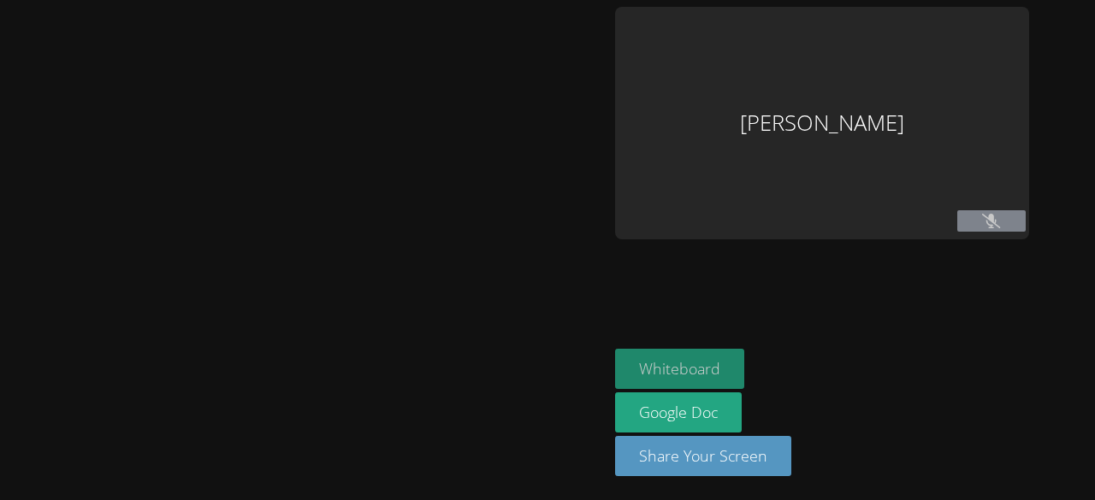
click at [734, 352] on button "Whiteboard" at bounding box center [679, 369] width 129 height 40
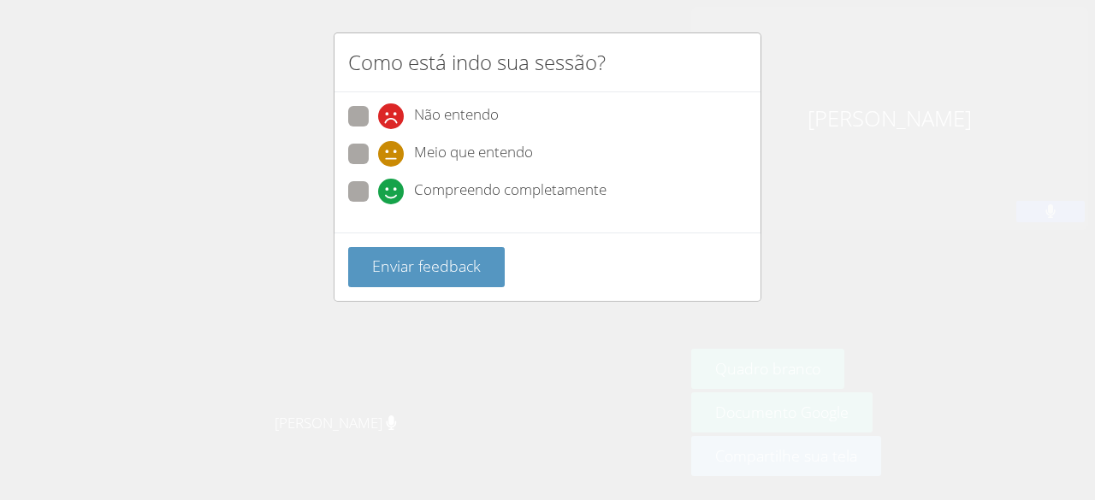
click at [448, 198] on span "Compreendo completamente" at bounding box center [510, 192] width 192 height 26
click at [393, 196] on input "Compreendo completamente" at bounding box center [385, 188] width 15 height 15
radio input "true"
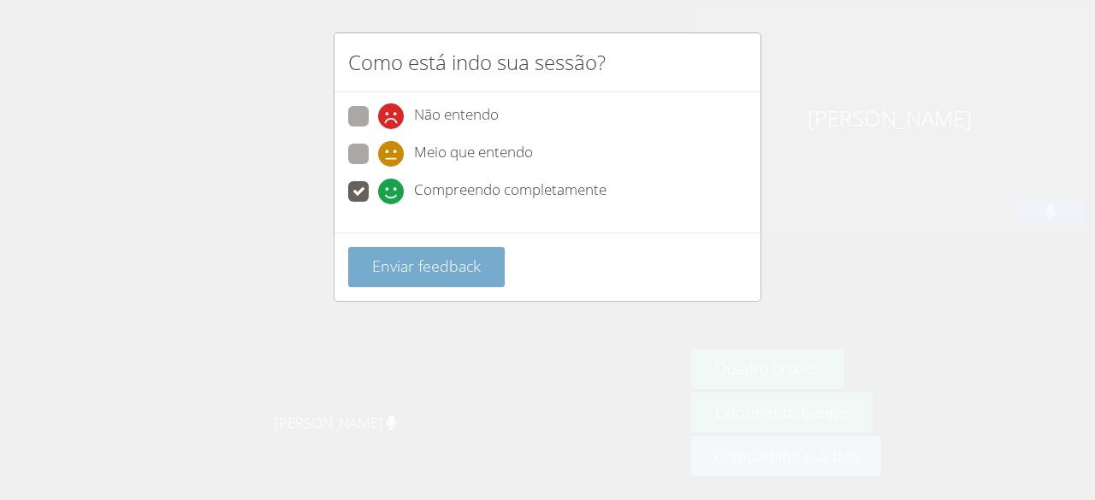
click at [460, 263] on font "Enviar feedback" at bounding box center [426, 266] width 109 height 21
